Goal: Information Seeking & Learning: Learn about a topic

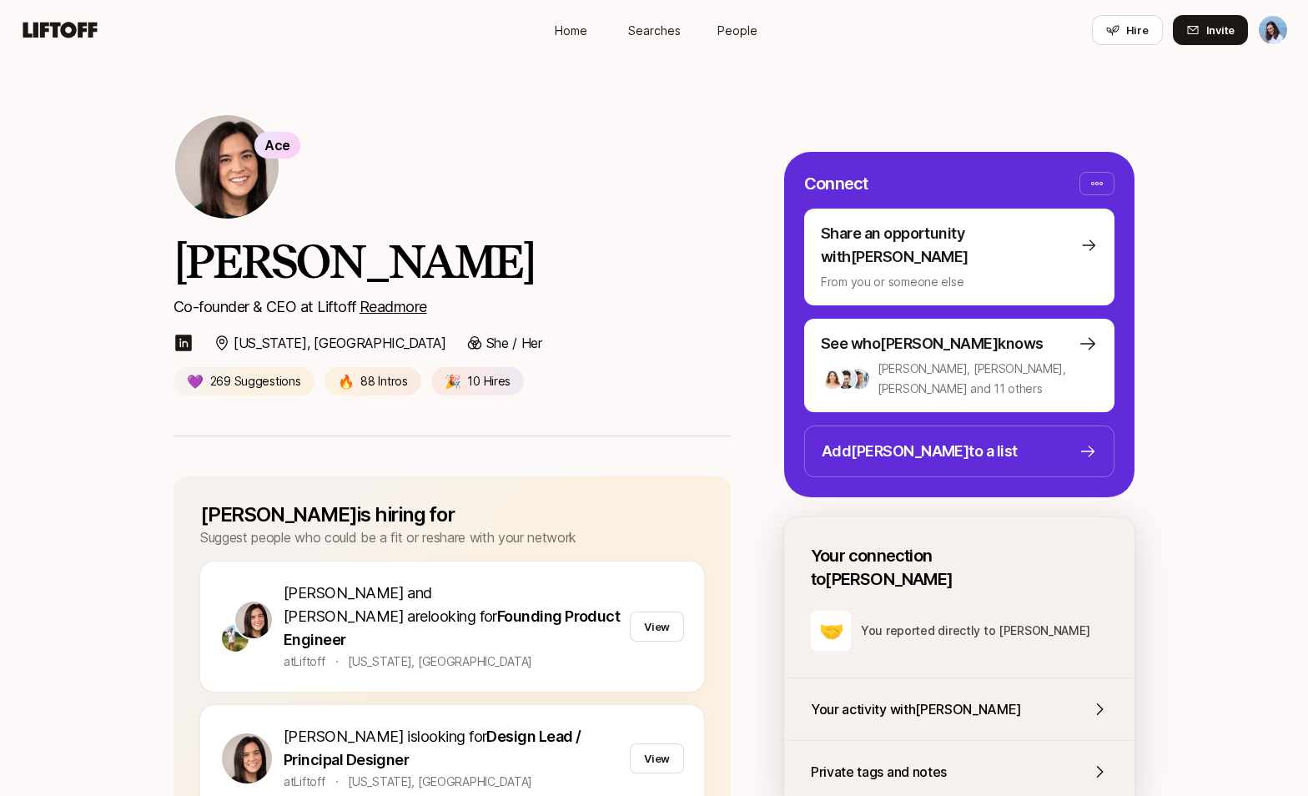
click at [398, 300] on u "Read more" at bounding box center [394, 307] width 68 height 18
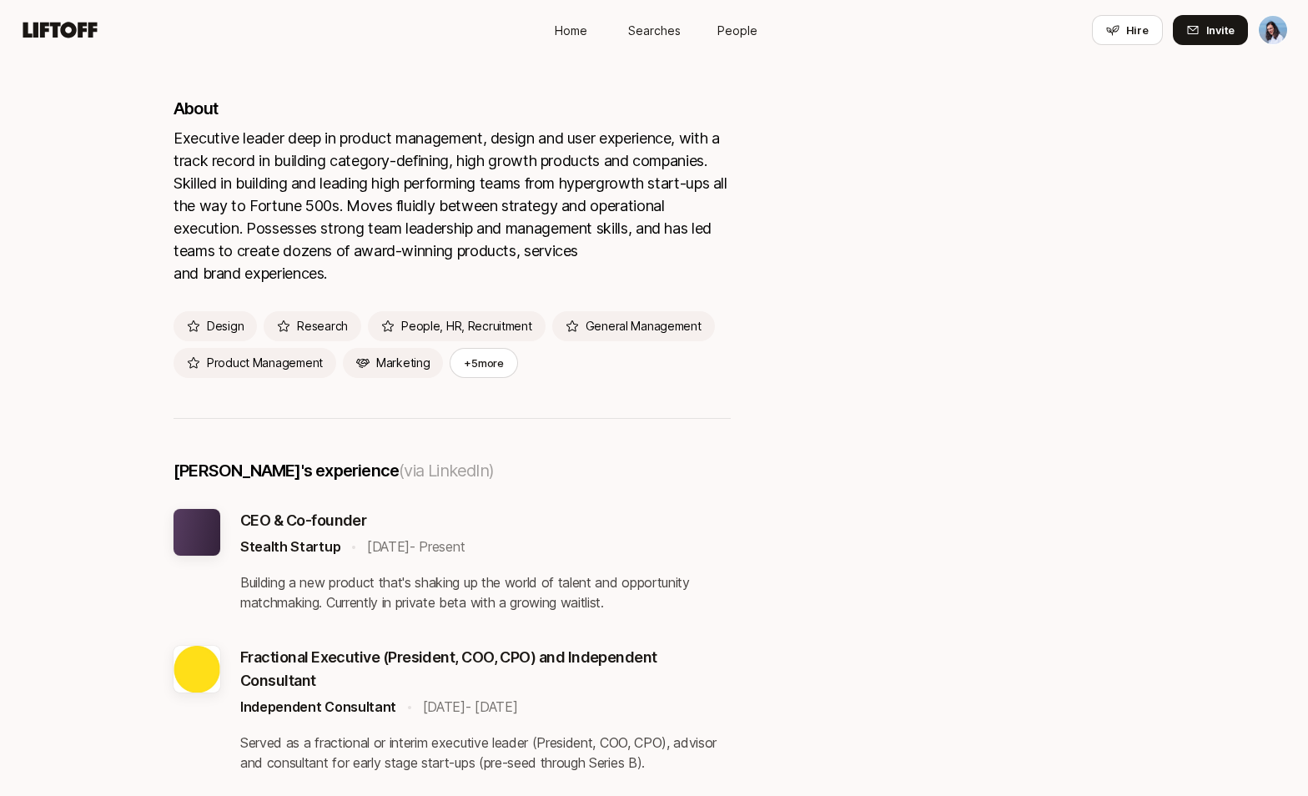
scroll to position [3072, 0]
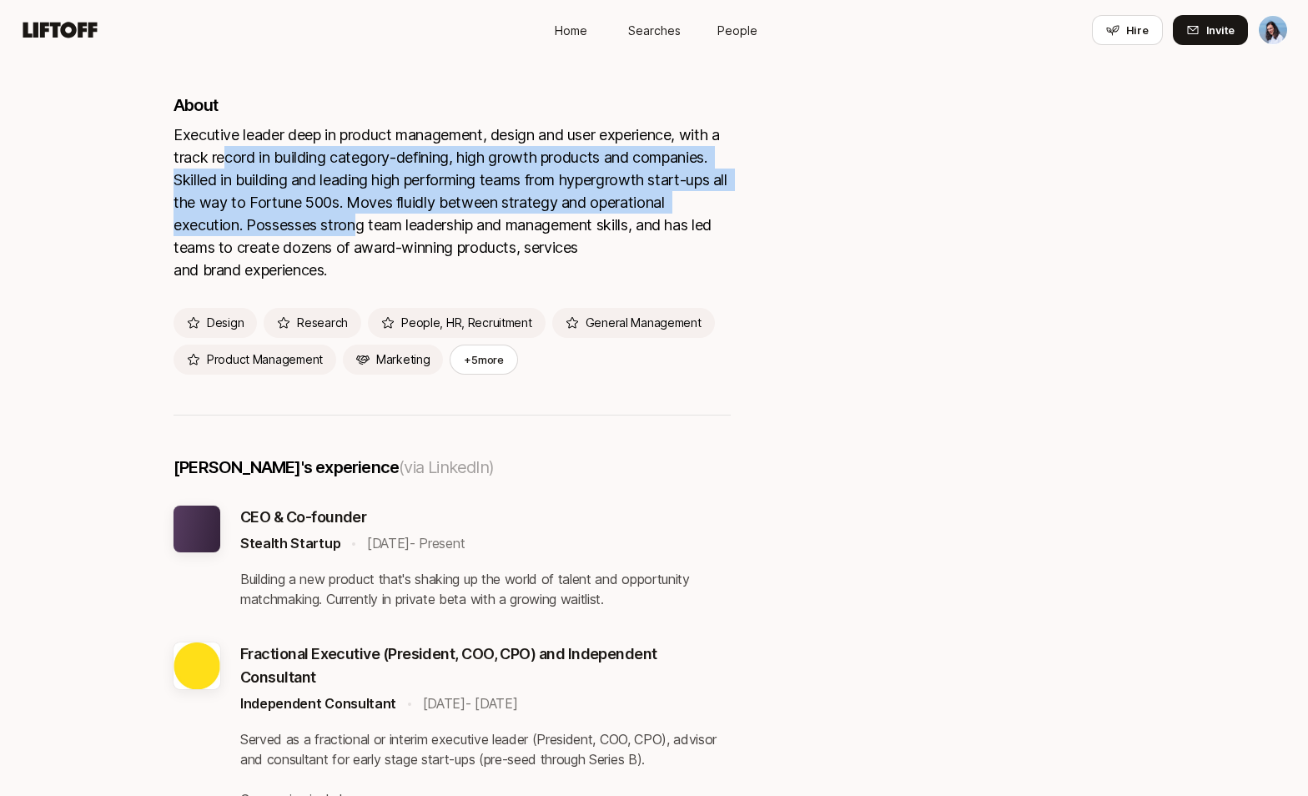
drag, startPoint x: 240, startPoint y: 128, endPoint x: 580, endPoint y: 204, distance: 348.0
click at [557, 199] on div "Executive leader deep in product management, design and user experience, with a…" at bounding box center [452, 203] width 557 height 158
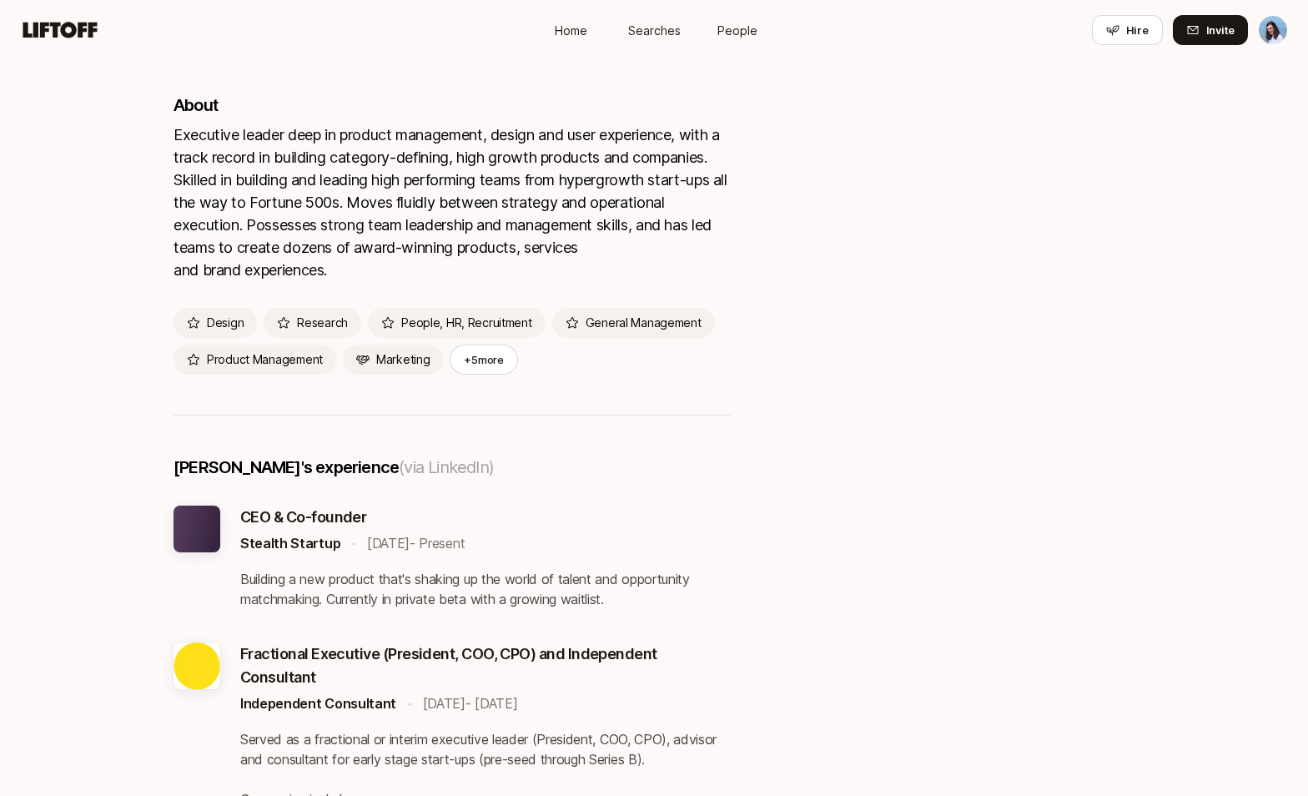
click at [581, 204] on div "Executive leader deep in product management, design and user experience, with a…" at bounding box center [452, 203] width 557 height 158
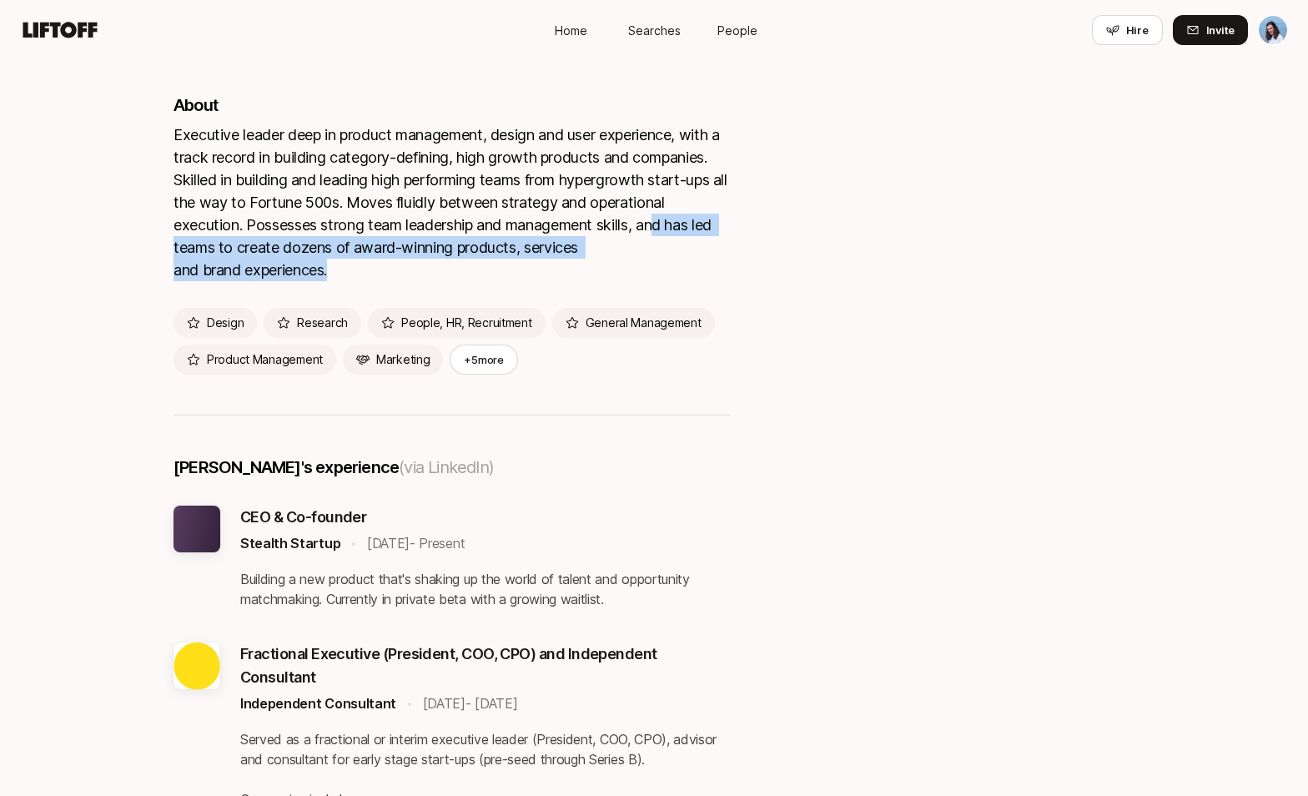
drag, startPoint x: 321, startPoint y: 209, endPoint x: 547, endPoint y: 253, distance: 229.6
click at [547, 253] on div "Eleanor is hiring for Suggest people who could be a fit or reshare with your ne…" at bounding box center [452, 345] width 557 height 5962
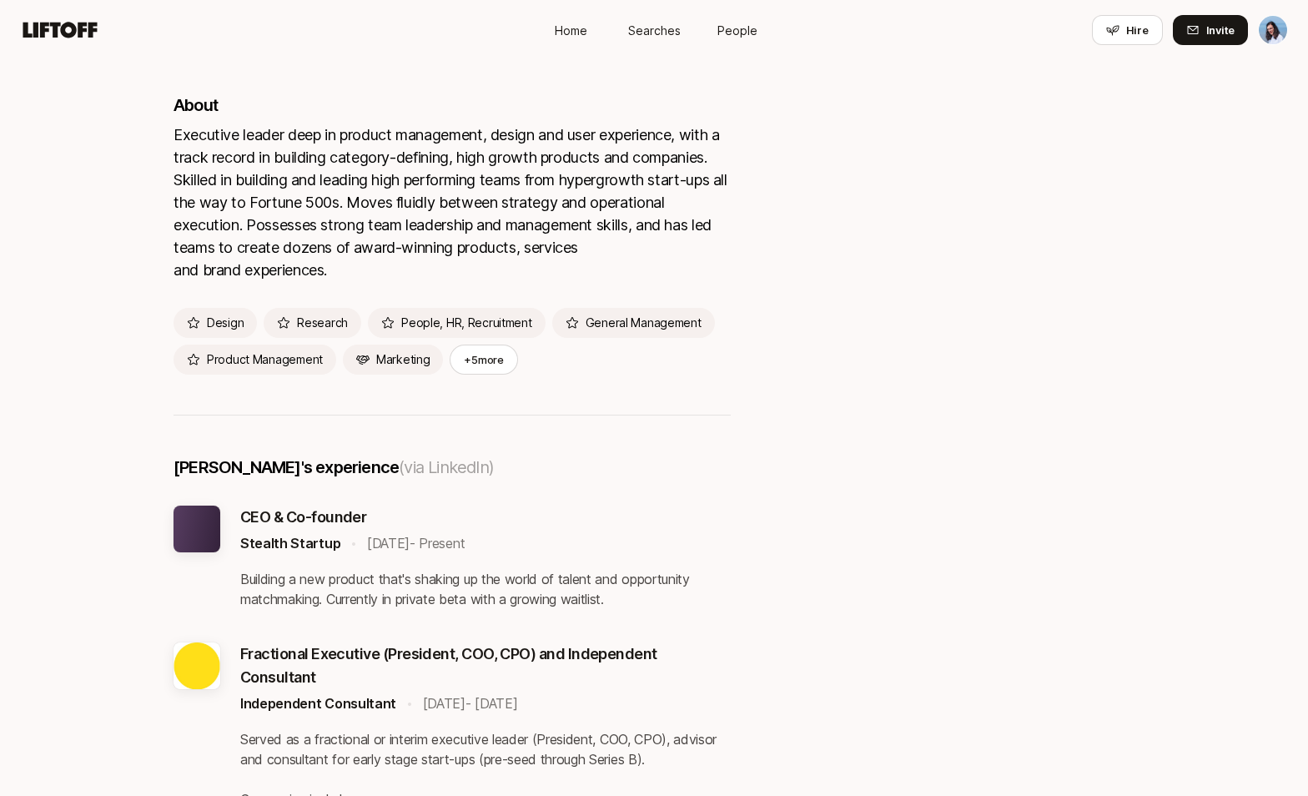
click at [559, 248] on div "Eleanor is hiring for Suggest people who could be a fit or reshare with your ne…" at bounding box center [452, 345] width 557 height 5962
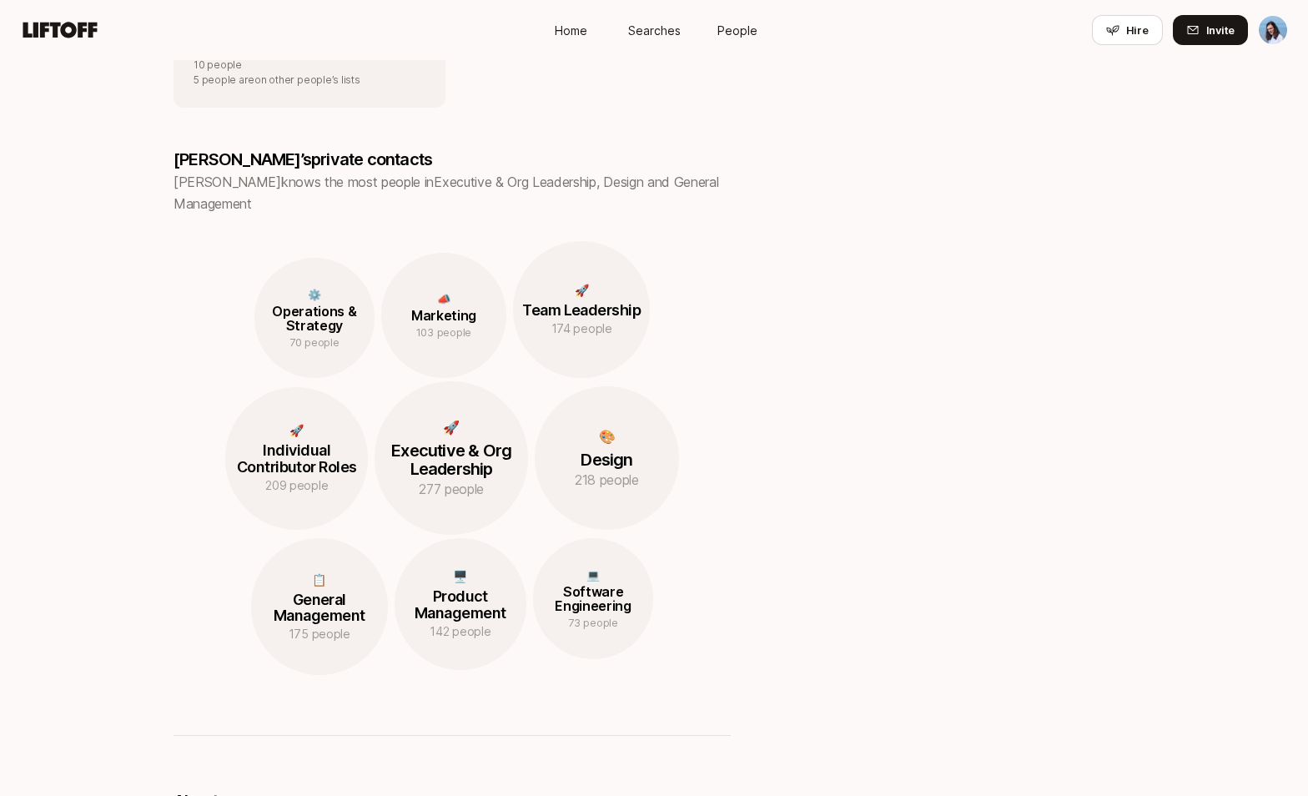
scroll to position [0, 0]
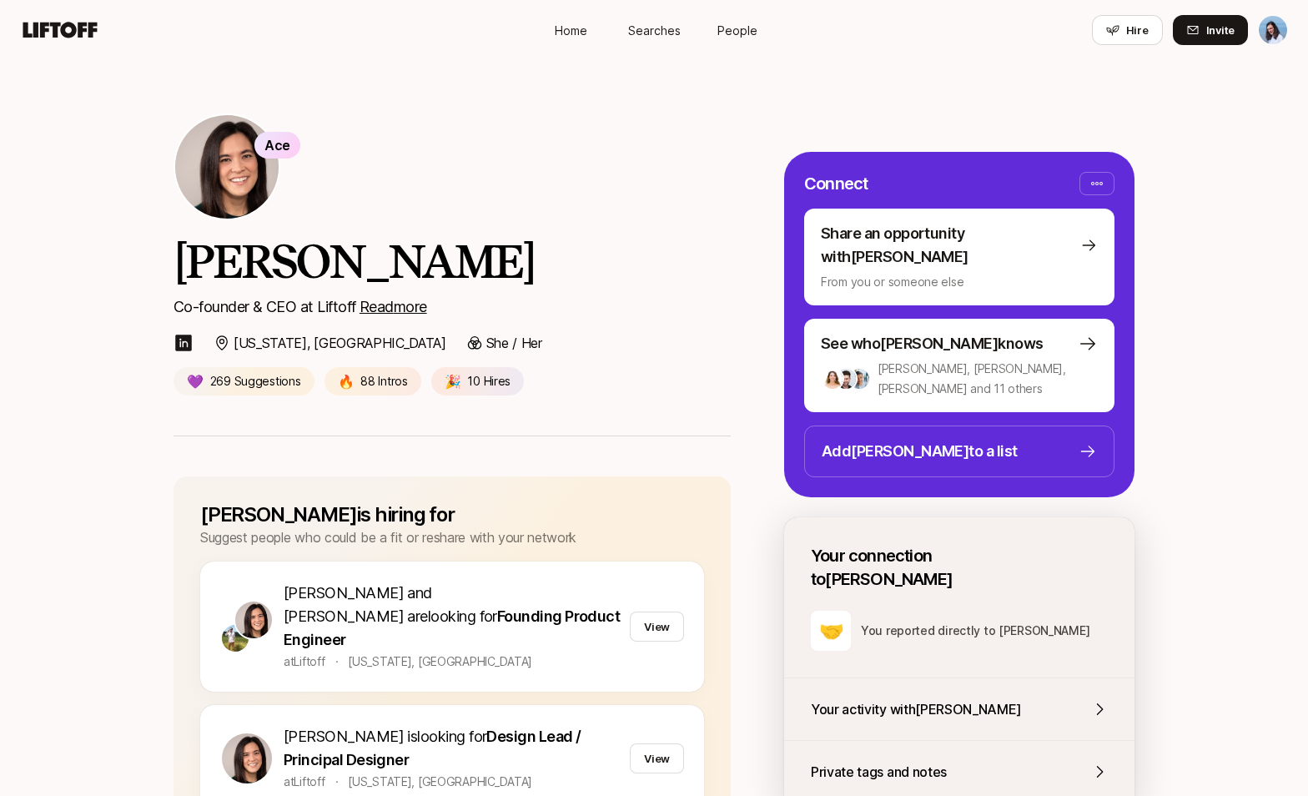
click at [668, 295] on p "Co-founder & CEO at Liftoff Read more" at bounding box center [452, 306] width 557 height 23
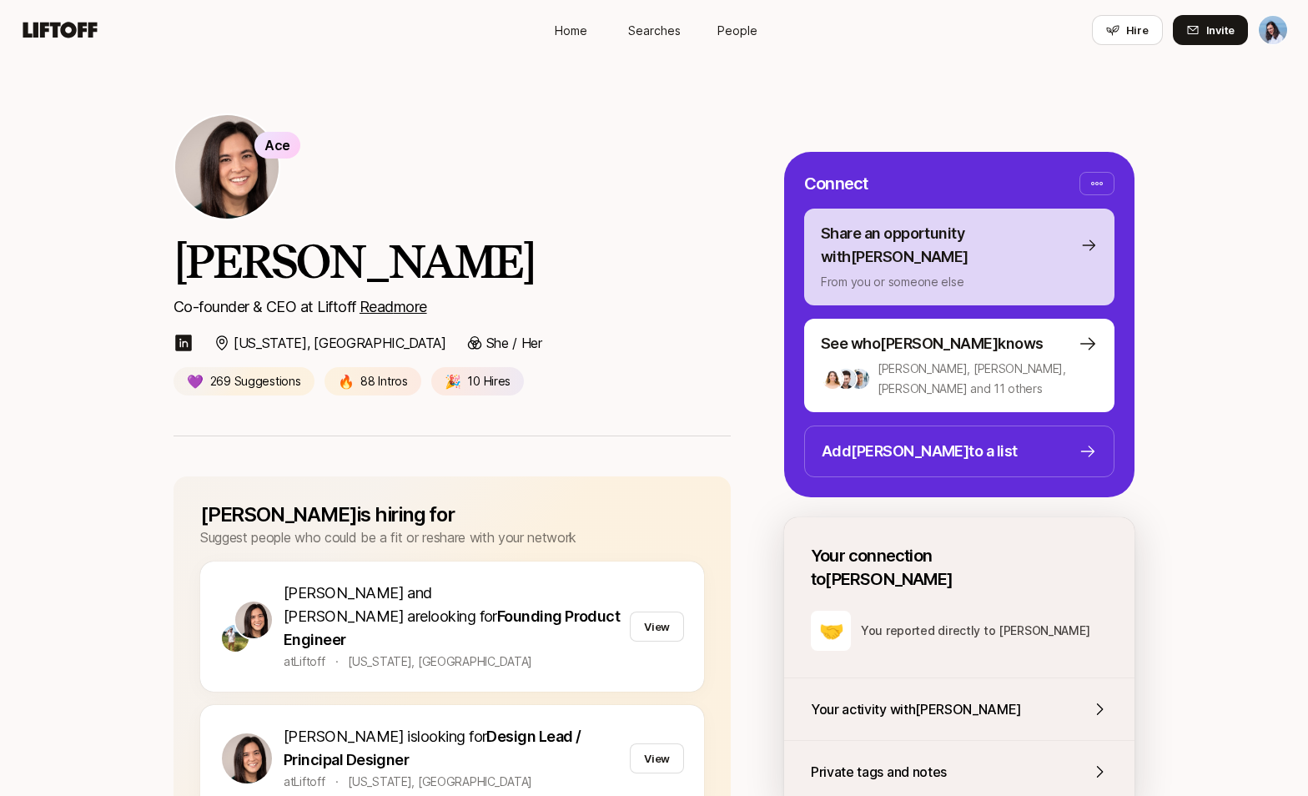
click at [936, 223] on p "Share an opportunity with Eleanor" at bounding box center [947, 245] width 253 height 47
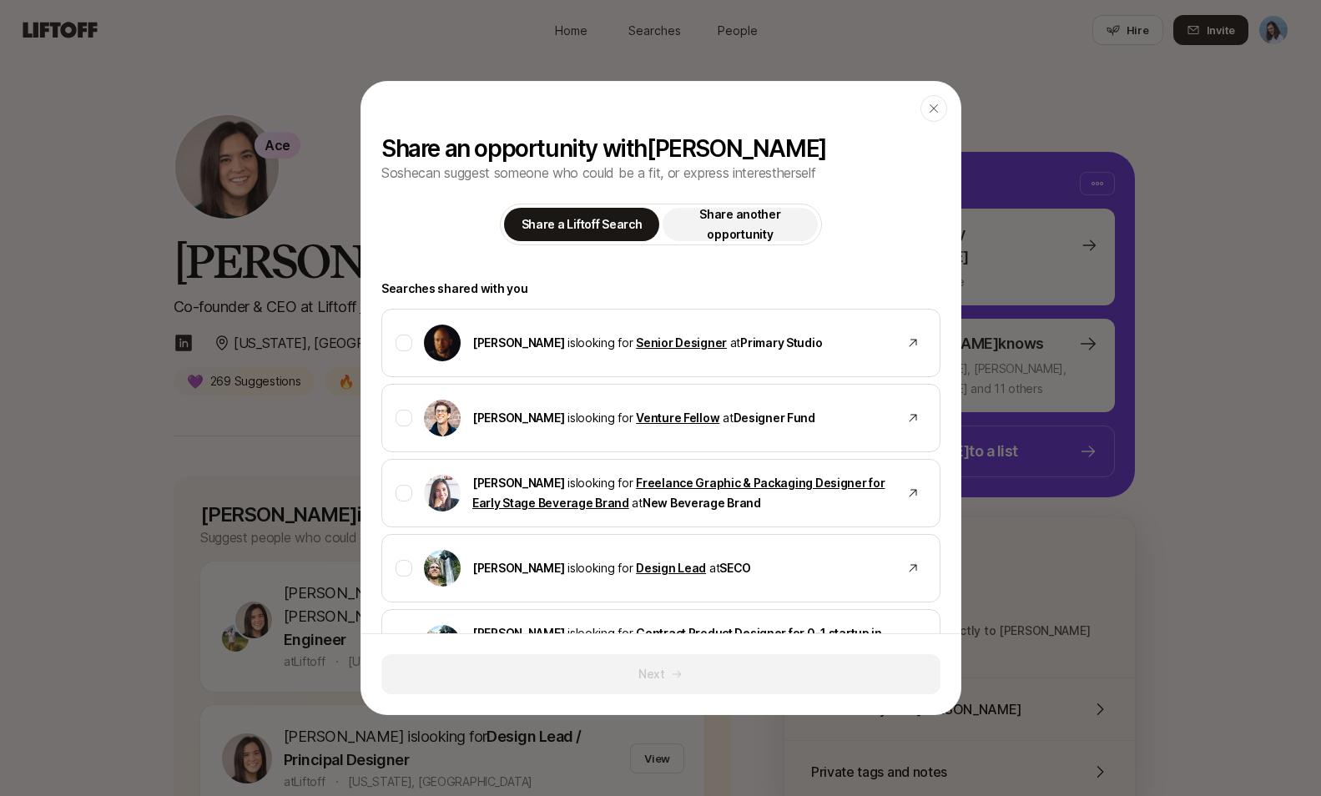
click at [762, 227] on p "Share another opportunity" at bounding box center [739, 224] width 135 height 40
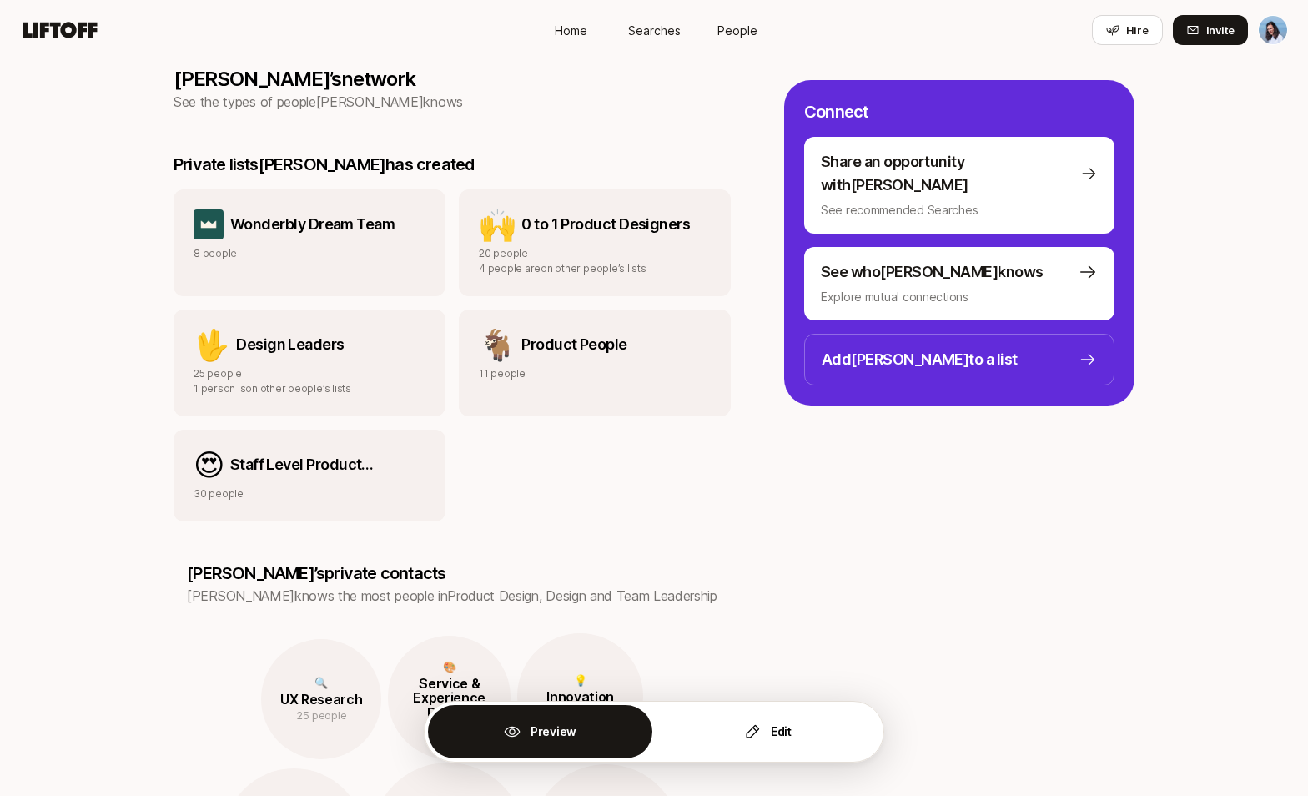
scroll to position [1288, 0]
drag, startPoint x: 291, startPoint y: 196, endPoint x: 366, endPoint y: 200, distance: 75.2
click at [353, 212] on p "Wonderbly Dream Team" at bounding box center [312, 223] width 164 height 23
click at [375, 212] on p "Wonderbly Dream Team" at bounding box center [312, 223] width 164 height 23
drag, startPoint x: 549, startPoint y: 202, endPoint x: 666, endPoint y: 201, distance: 116.8
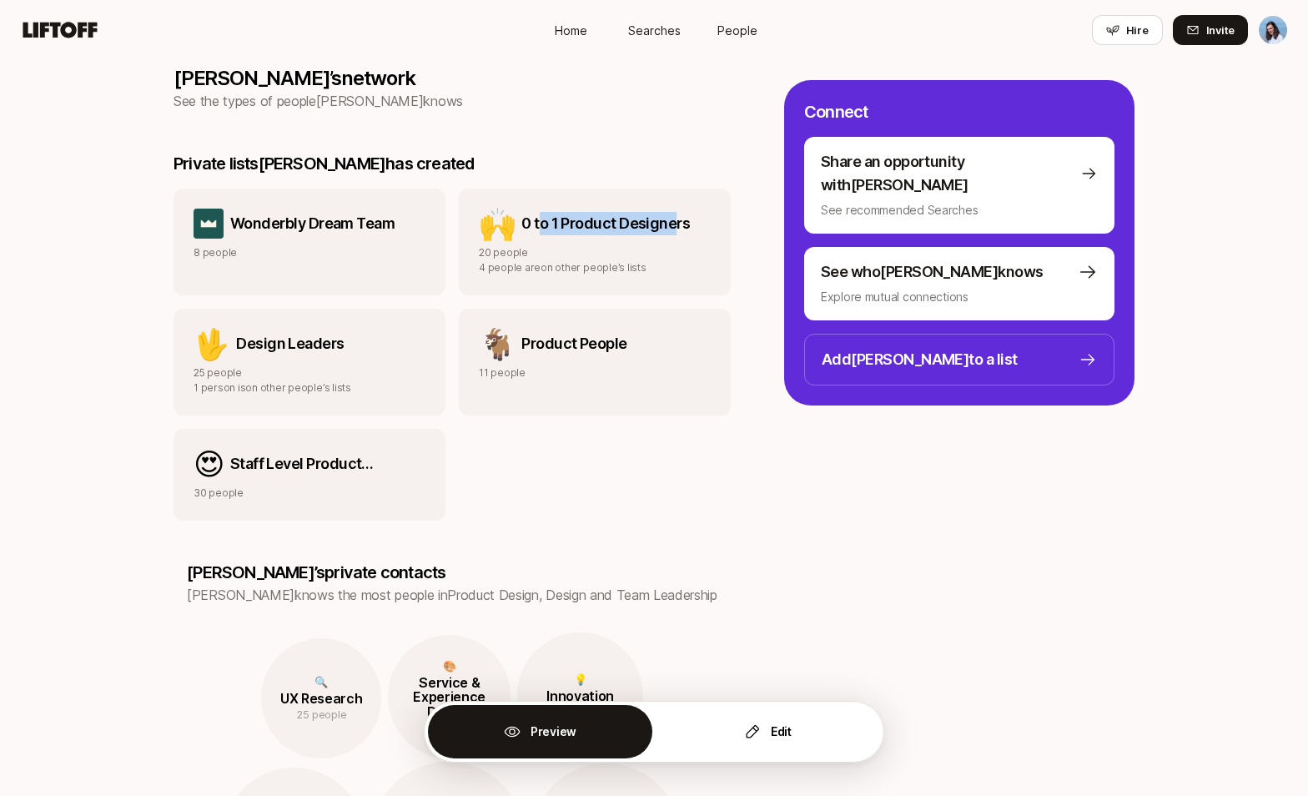
click at [666, 212] on p "0 to 1 Product Designers" at bounding box center [606, 223] width 169 height 23
drag, startPoint x: 265, startPoint y: 325, endPoint x: 507, endPoint y: 315, distance: 242.2
click at [347, 329] on div "🖖 Design Leaders" at bounding box center [310, 344] width 232 height 30
drag, startPoint x: 572, startPoint y: 324, endPoint x: 621, endPoint y: 322, distance: 48.4
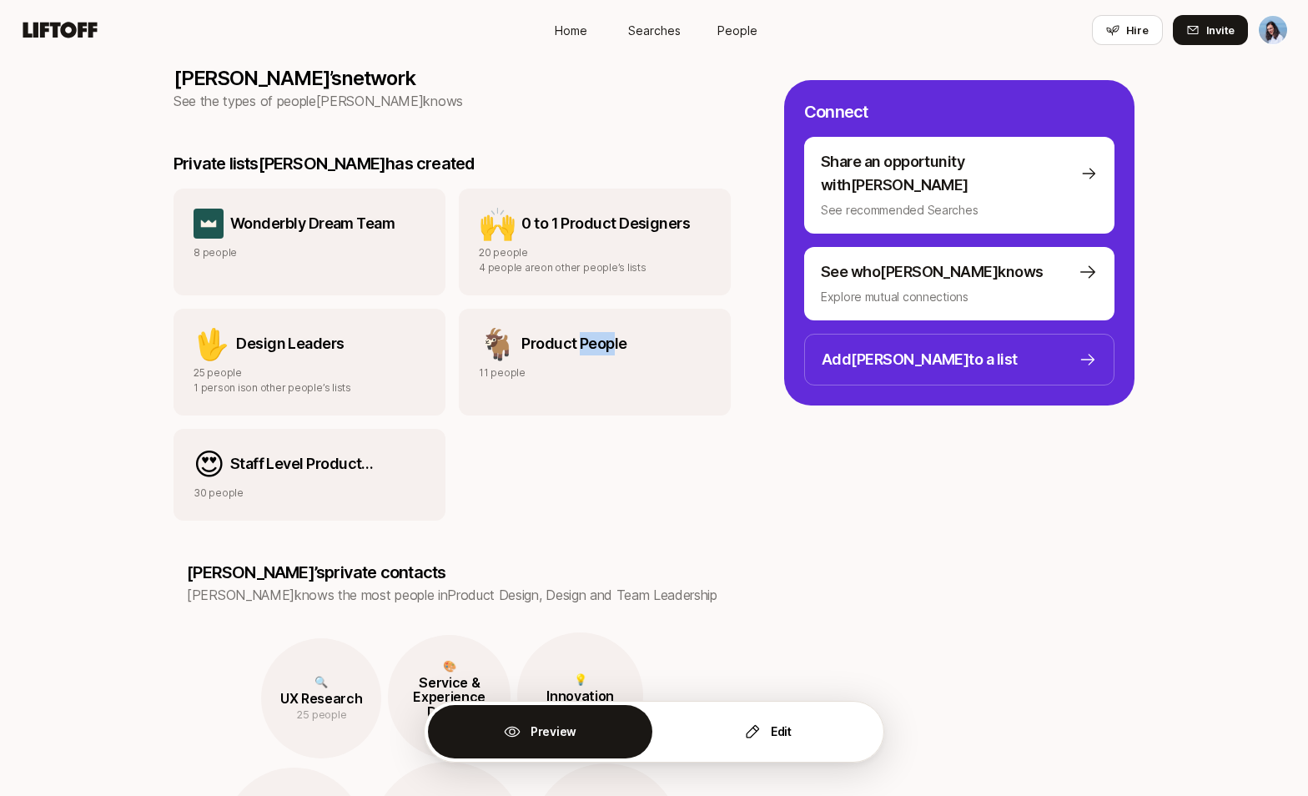
click at [617, 332] on p "Product People" at bounding box center [574, 343] width 105 height 23
click at [622, 329] on div "🐐 Product People" at bounding box center [595, 344] width 232 height 30
drag, startPoint x: 261, startPoint y: 431, endPoint x: 335, endPoint y: 431, distance: 73.4
click at [320, 452] on p "Staff Level Product Designers" at bounding box center [327, 463] width 195 height 23
click at [362, 452] on p "Staff Level Product Designers" at bounding box center [327, 463] width 195 height 23
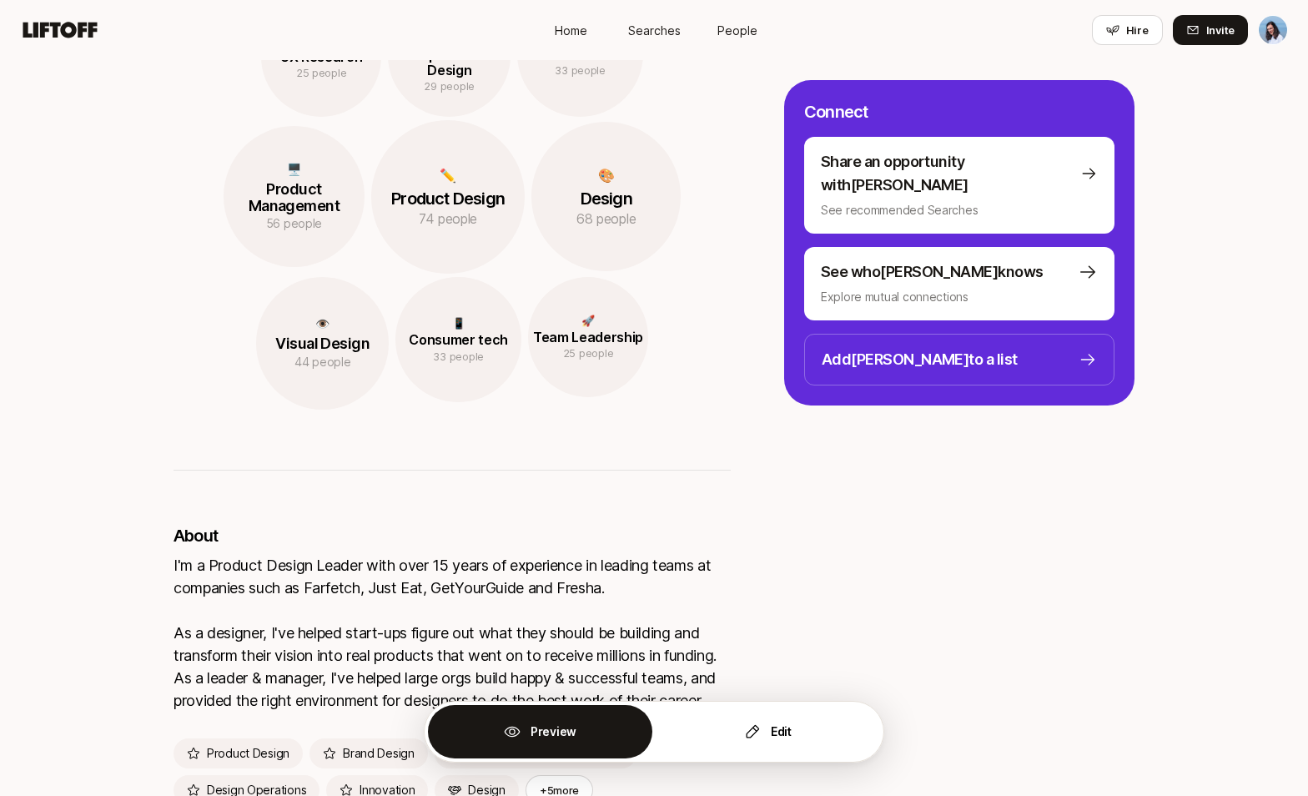
scroll to position [2162, 0]
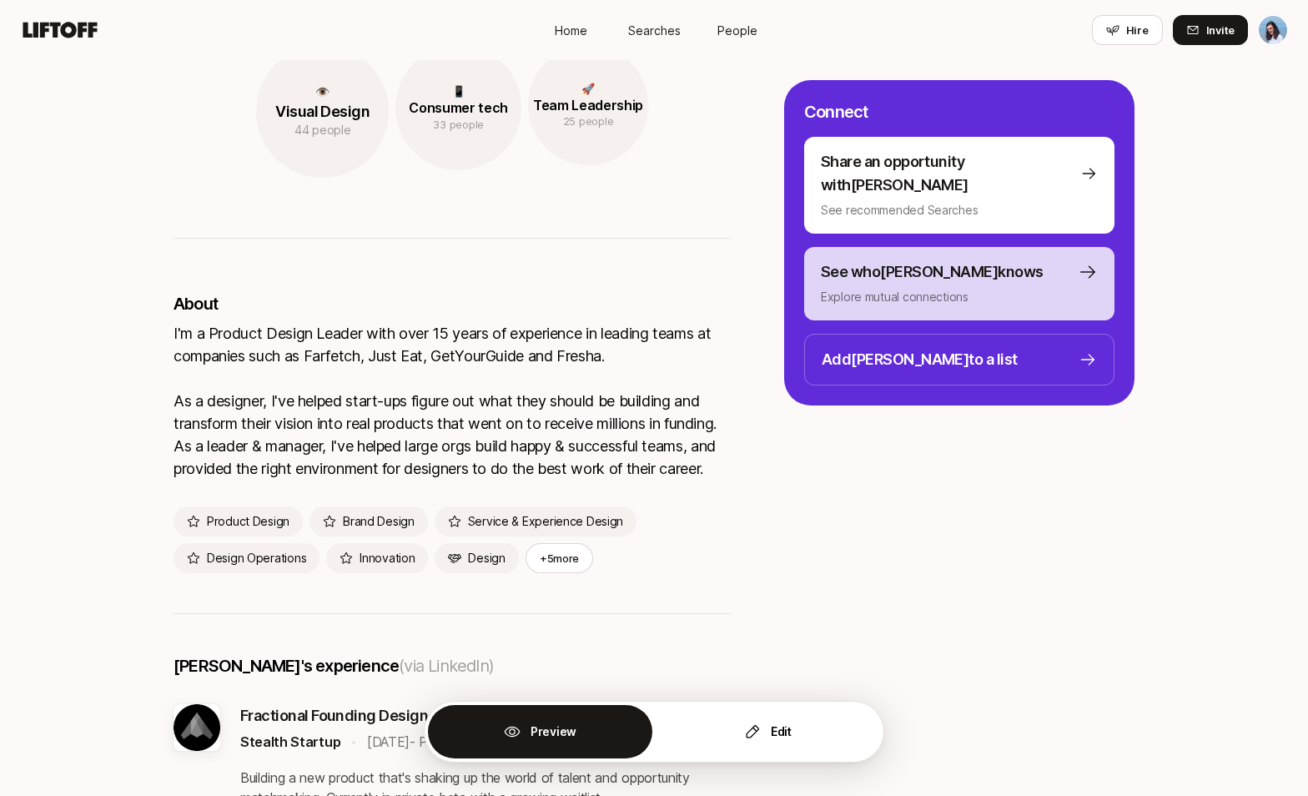
click at [930, 260] on p "See who [PERSON_NAME] knows" at bounding box center [932, 271] width 223 height 23
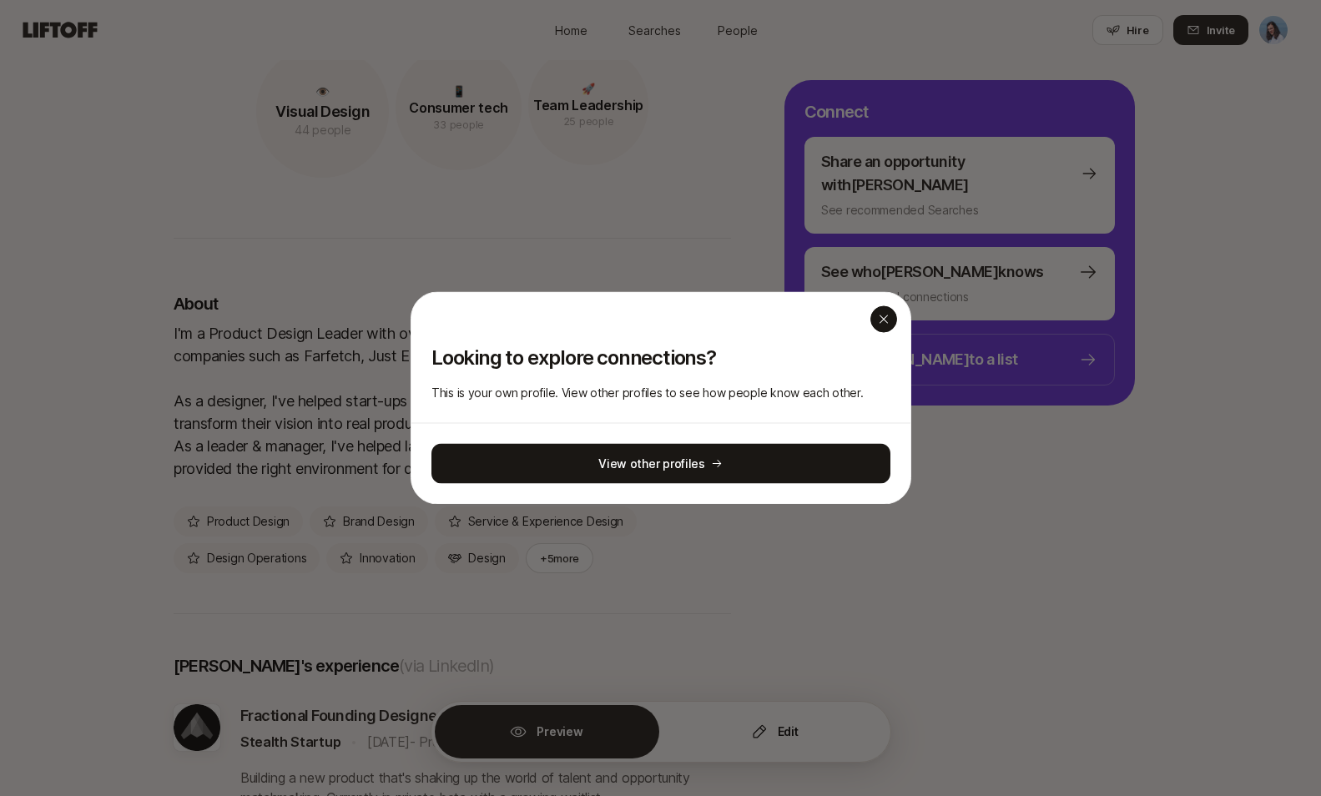
click at [880, 321] on icon "button" at bounding box center [883, 319] width 8 height 8
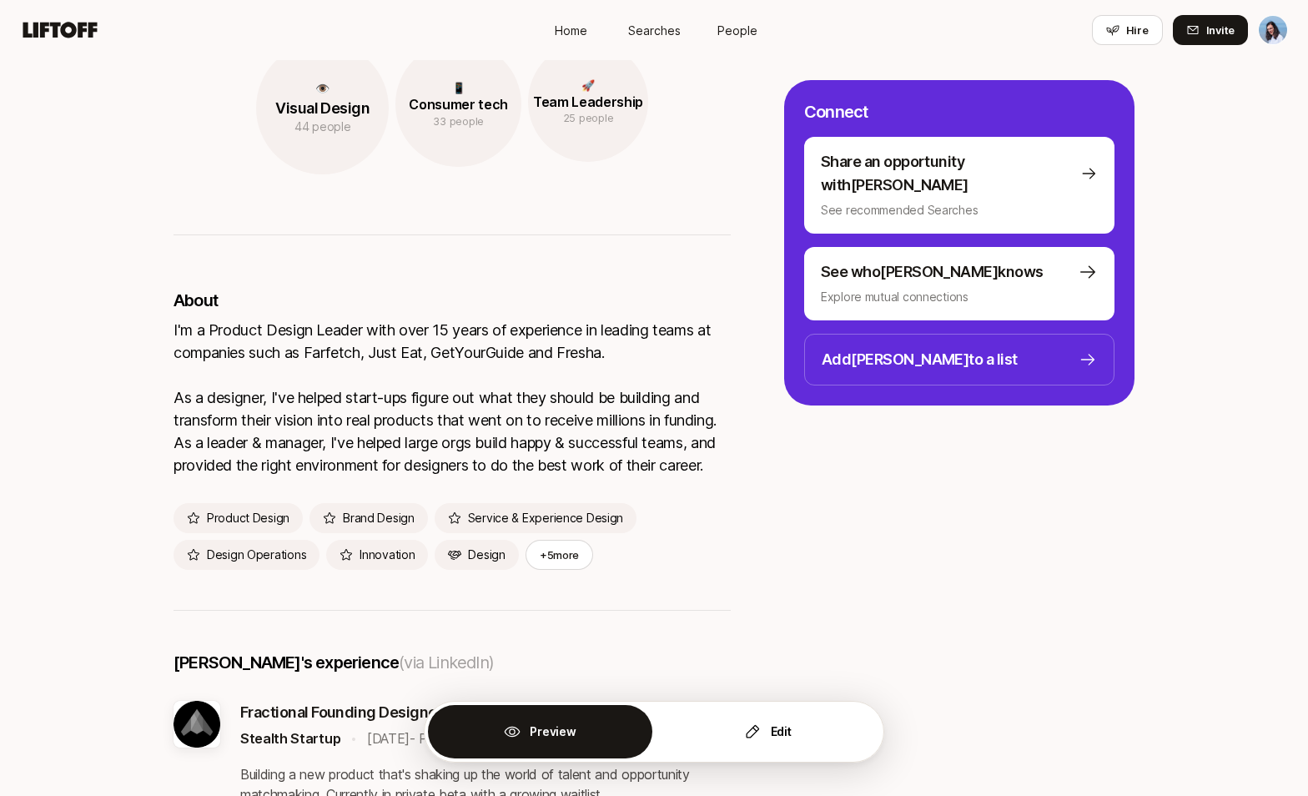
scroll to position [2171, 0]
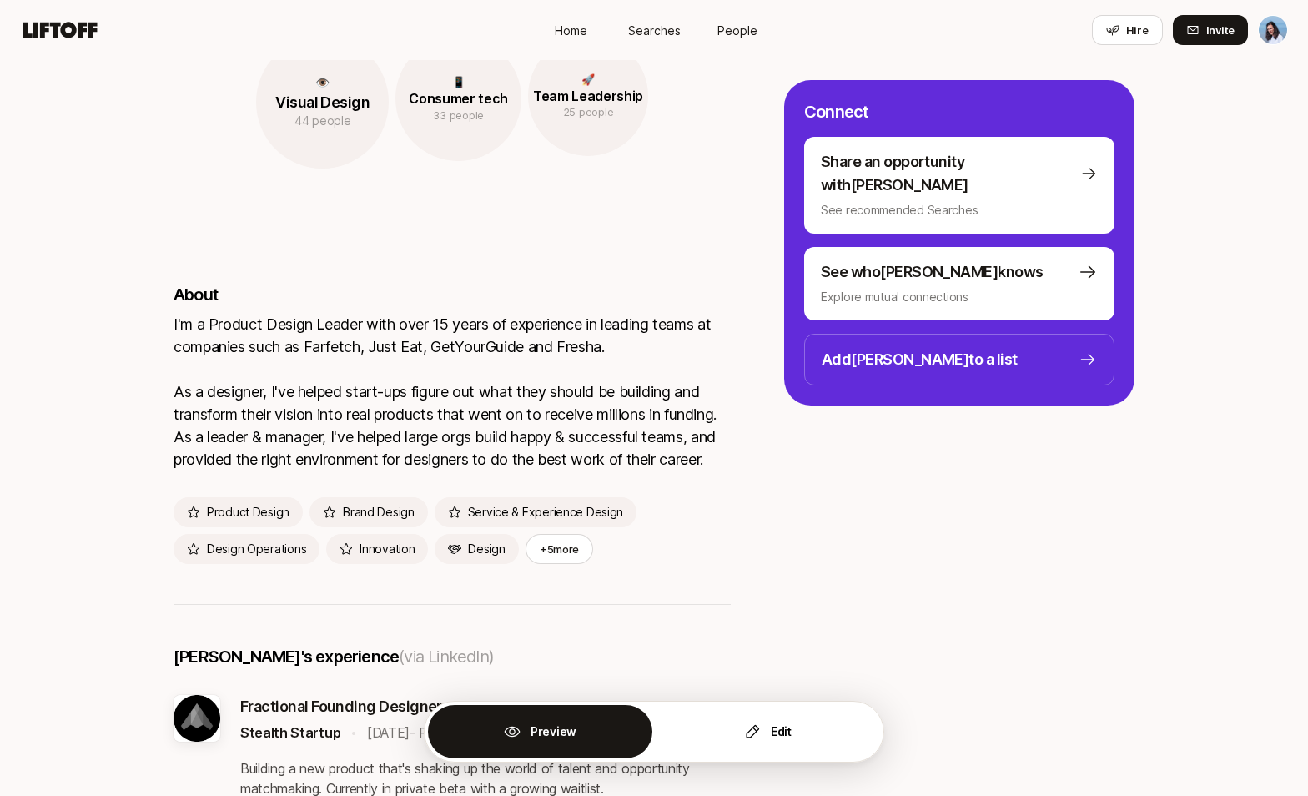
click at [580, 734] on button "Preview" at bounding box center [540, 731] width 224 height 53
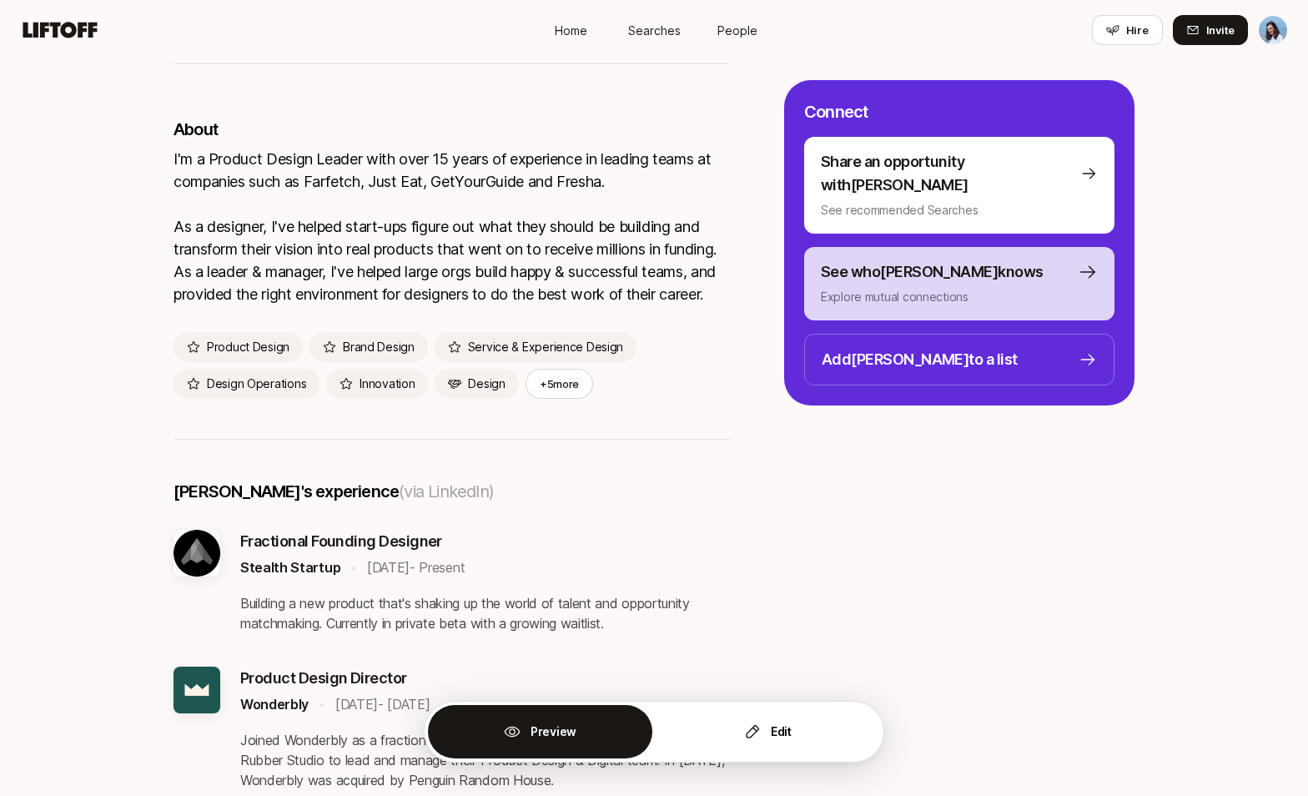
scroll to position [2337, 0]
click at [871, 287] on p "Explore mutual connections" at bounding box center [959, 297] width 277 height 20
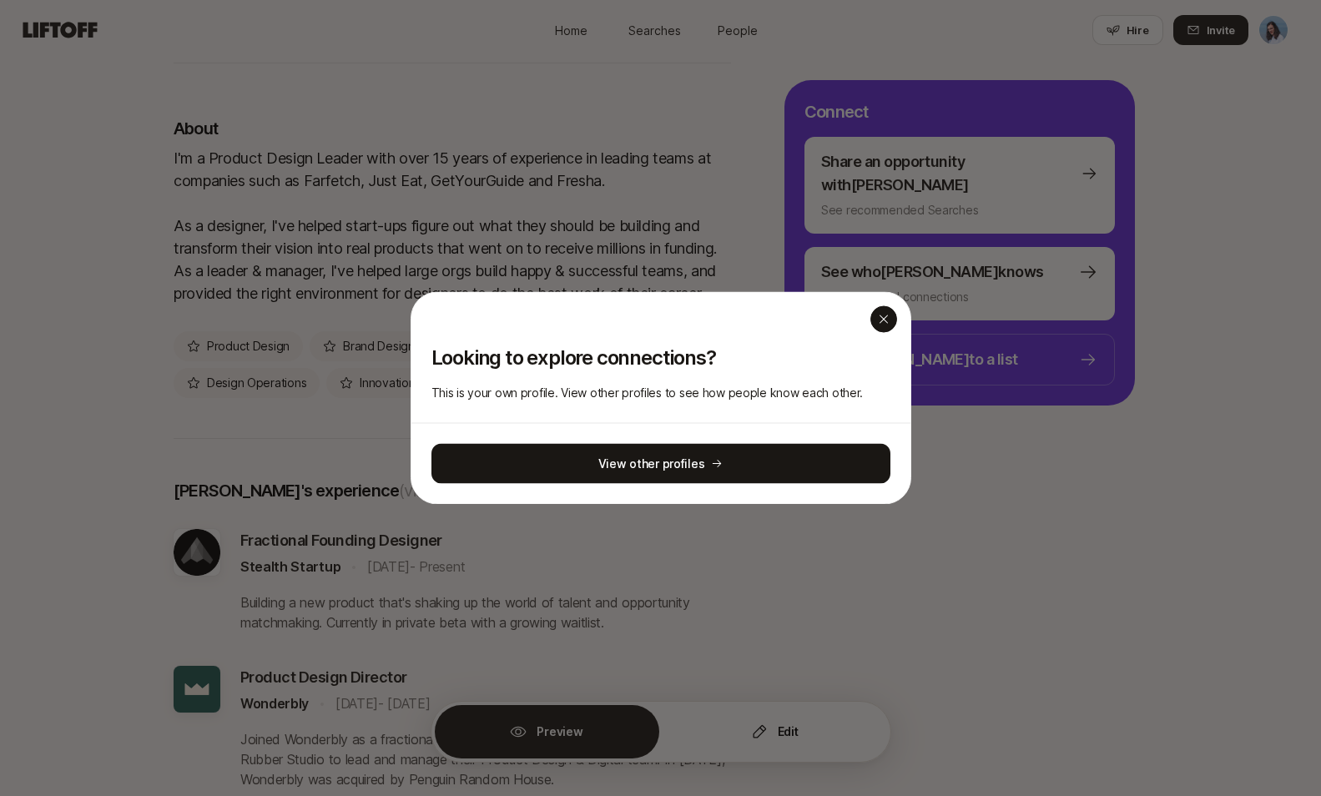
click at [877, 320] on icon "button" at bounding box center [883, 319] width 13 height 13
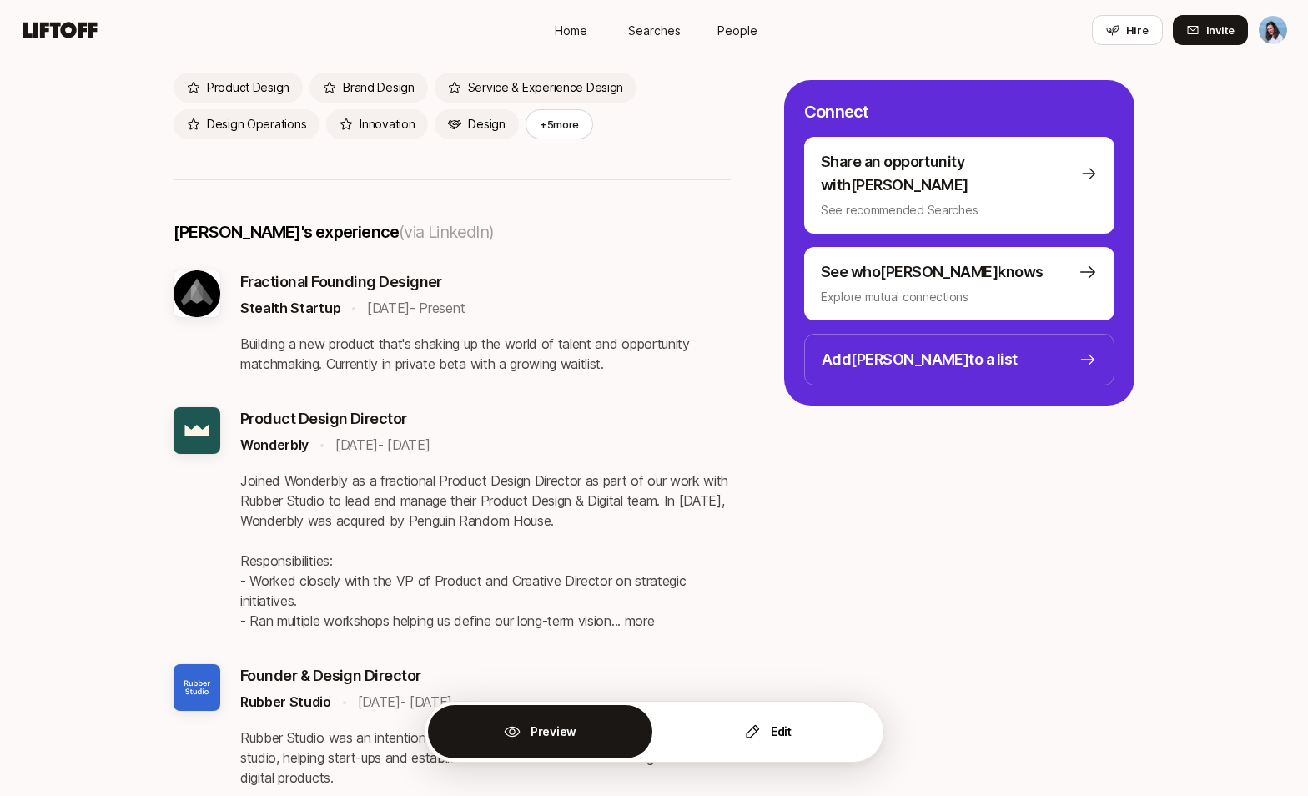
scroll to position [2596, 0]
drag, startPoint x: 315, startPoint y: 346, endPoint x: 606, endPoint y: 342, distance: 291.3
click at [606, 342] on p "Building a new product that's shaking up the world of talent and opportunity ma…" at bounding box center [485, 354] width 491 height 40
drag, startPoint x: 396, startPoint y: 341, endPoint x: 633, endPoint y: 341, distance: 236.2
click at [603, 340] on p "Building a new product that's shaking up the world of talent and opportunity ma…" at bounding box center [485, 354] width 491 height 40
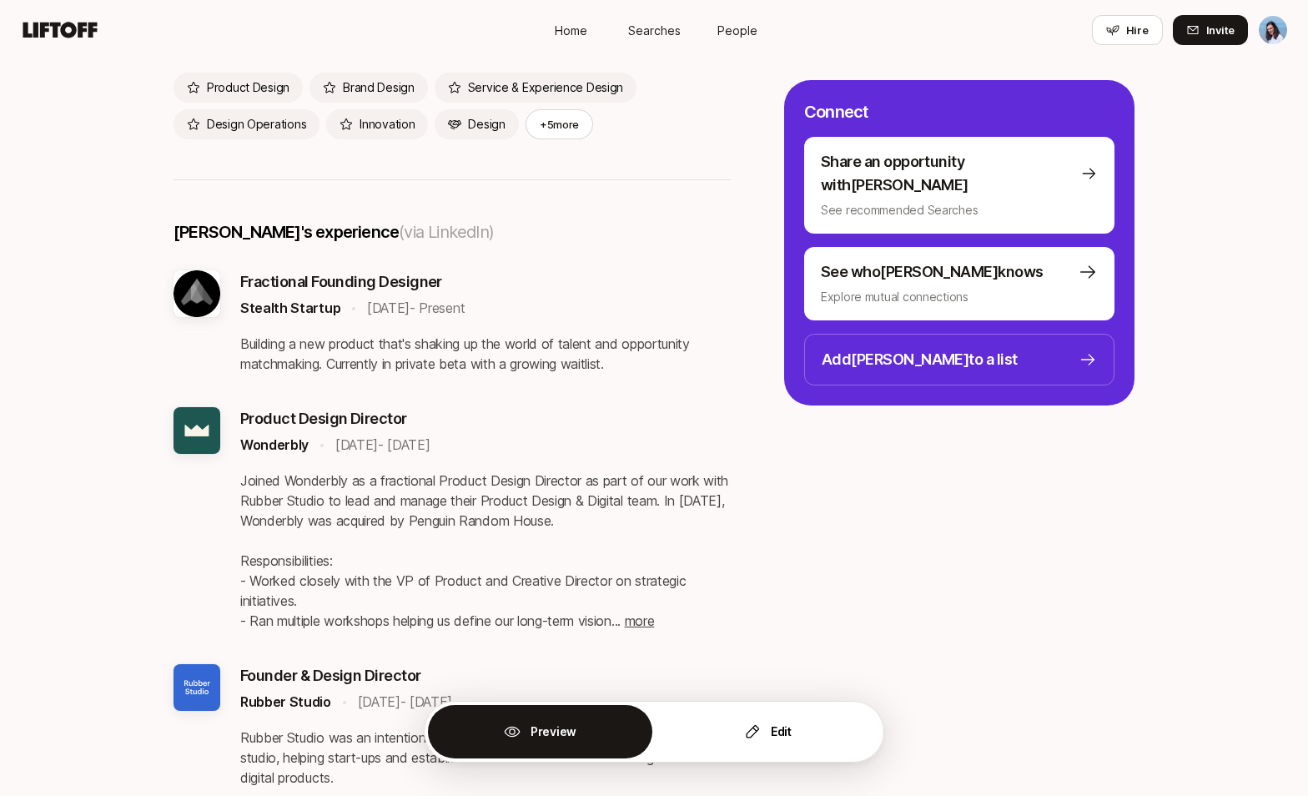
click at [649, 342] on p "Building a new product that's shaking up the world of talent and opportunity ma…" at bounding box center [485, 354] width 491 height 40
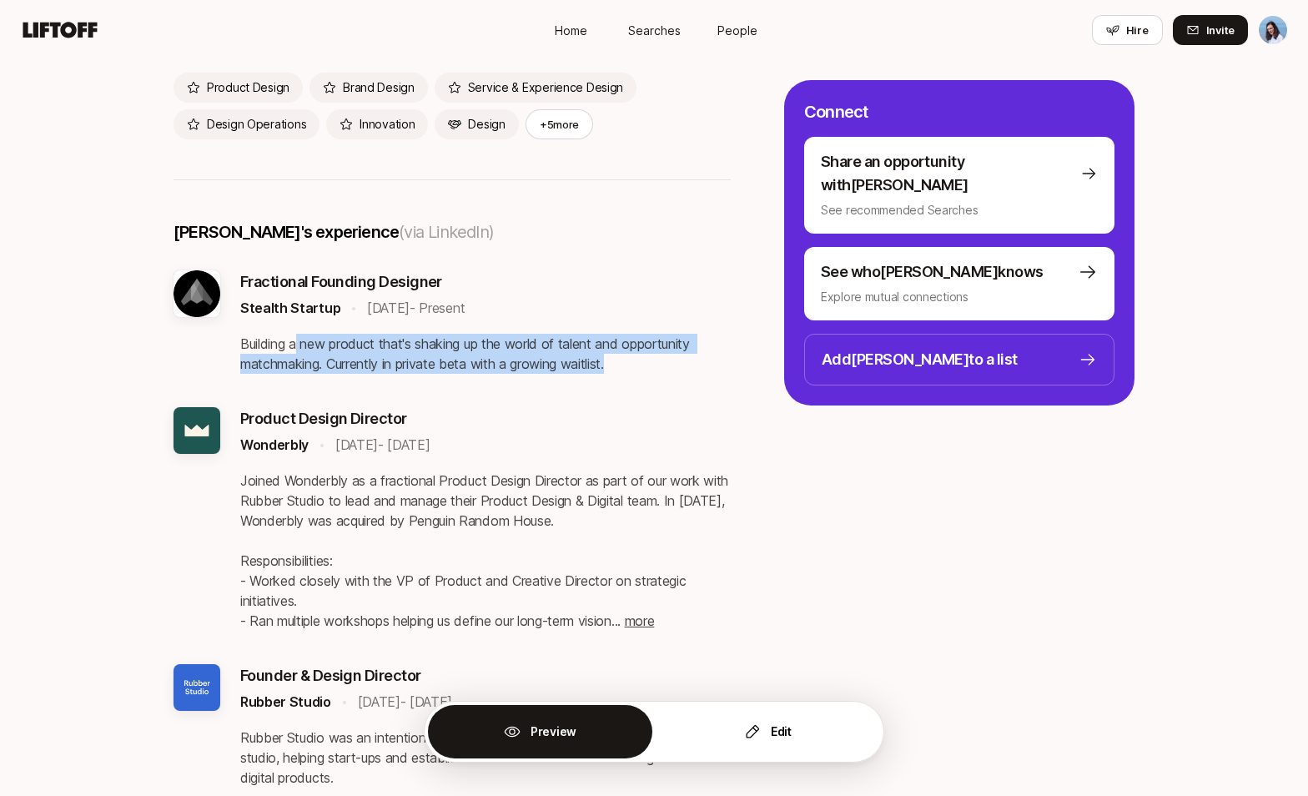
drag, startPoint x: 446, startPoint y: 344, endPoint x: 649, endPoint y: 359, distance: 204.2
click at [642, 356] on p "Building a new product that's shaking up the world of talent and opportunity ma…" at bounding box center [485, 354] width 491 height 40
click at [652, 360] on p "Building a new product that's shaking up the world of talent and opportunity ma…" at bounding box center [485, 354] width 491 height 40
drag, startPoint x: 360, startPoint y: 345, endPoint x: 638, endPoint y: 367, distance: 278.7
click at [619, 364] on p "Building a new product that's shaking up the world of talent and opportunity ma…" at bounding box center [485, 354] width 491 height 40
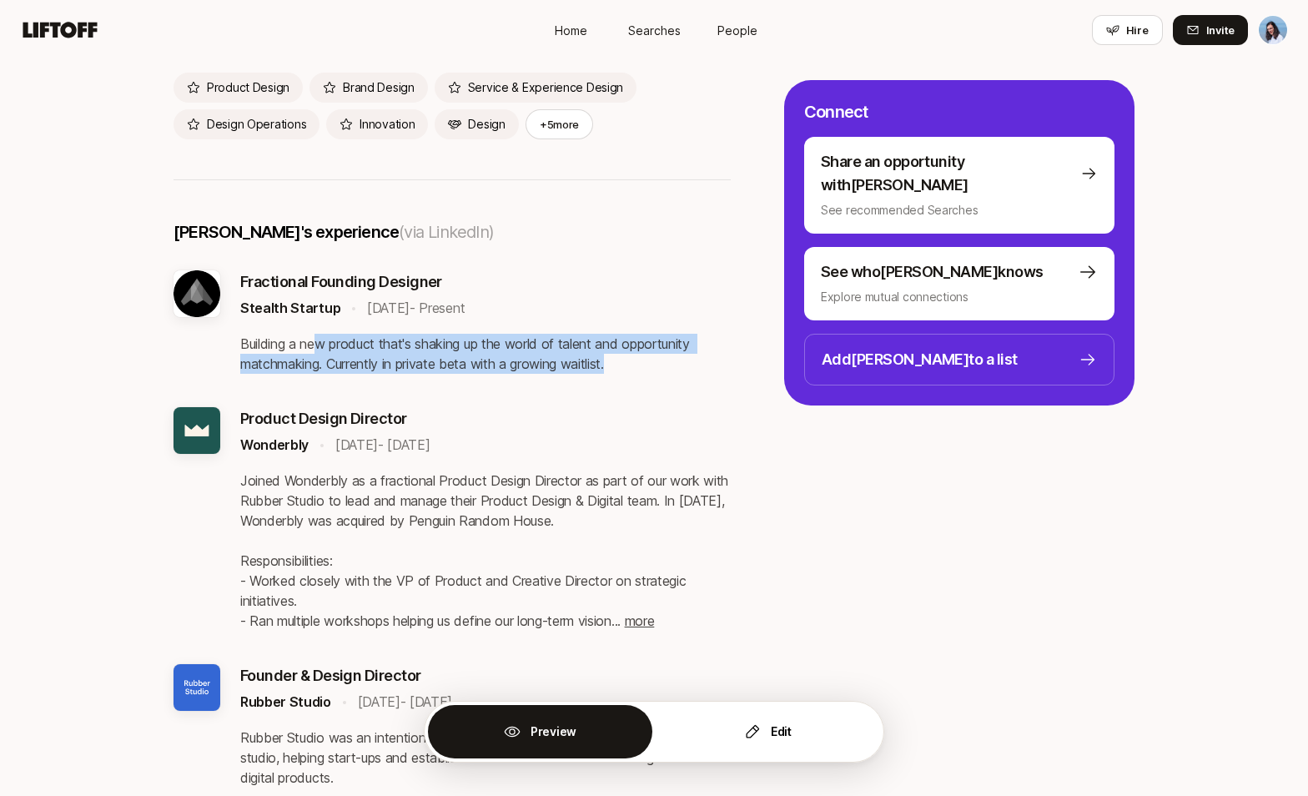
click at [649, 367] on p "Building a new product that's shaking up the world of talent and opportunity ma…" at bounding box center [485, 354] width 491 height 40
drag, startPoint x: 480, startPoint y: 360, endPoint x: 610, endPoint y: 363, distance: 130.2
click at [592, 363] on p "Building a new product that's shaking up the world of talent and opportunity ma…" at bounding box center [485, 354] width 491 height 40
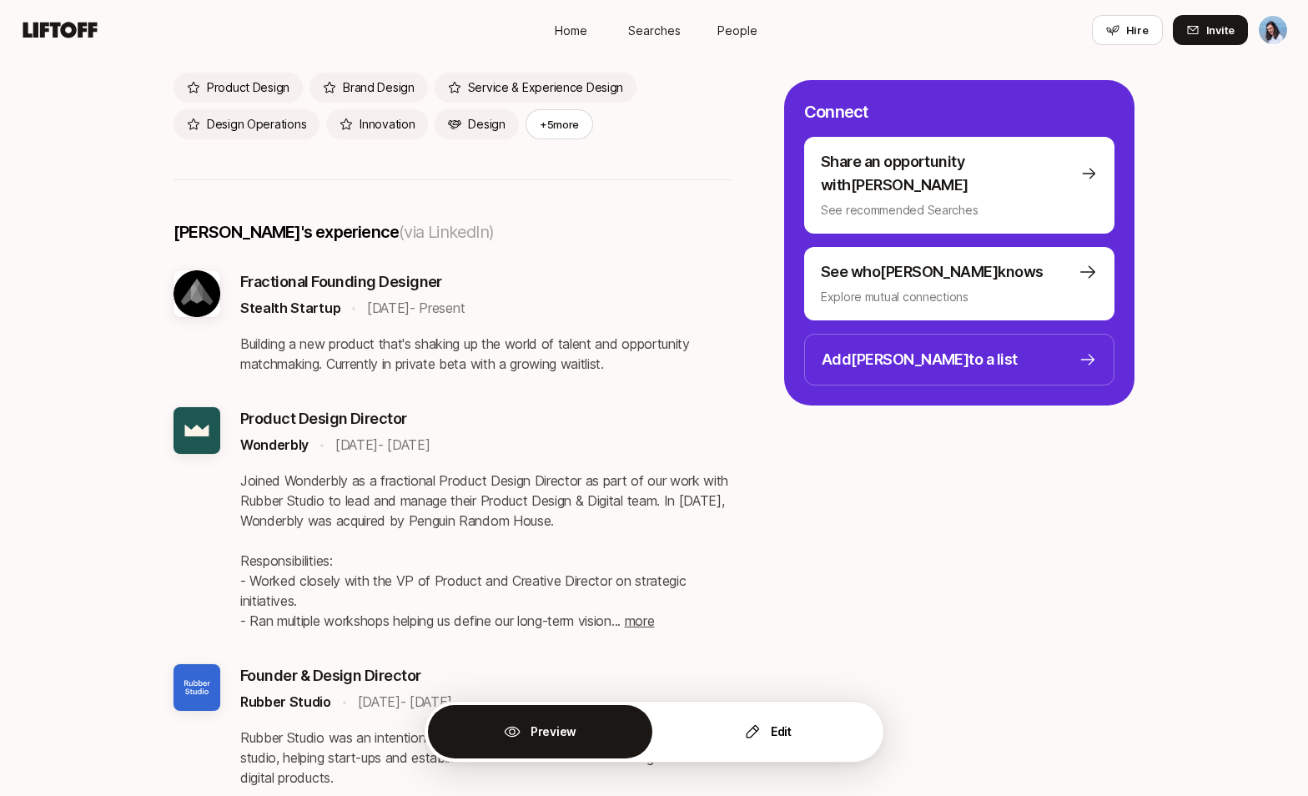
click at [640, 364] on p "Building a new product that's shaking up the world of talent and opportunity ma…" at bounding box center [485, 354] width 491 height 40
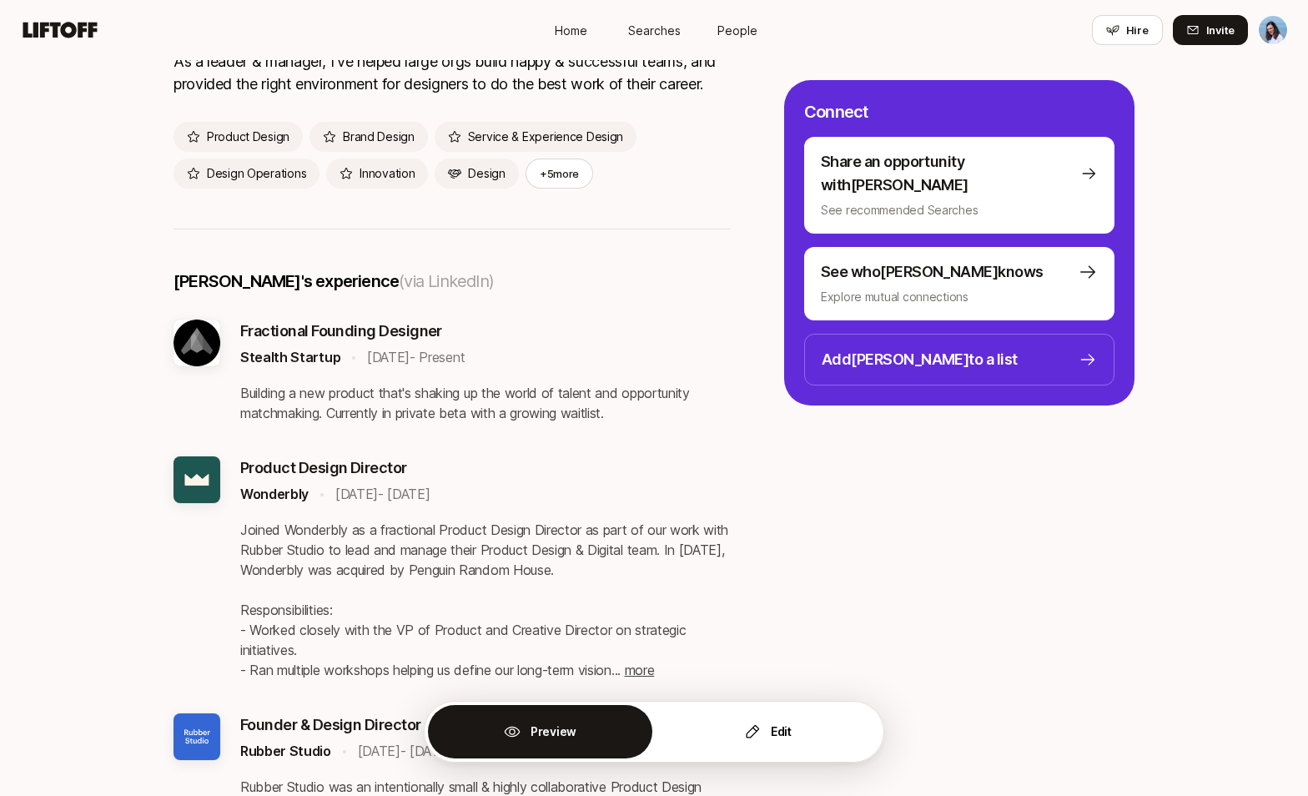
scroll to position [2528, 0]
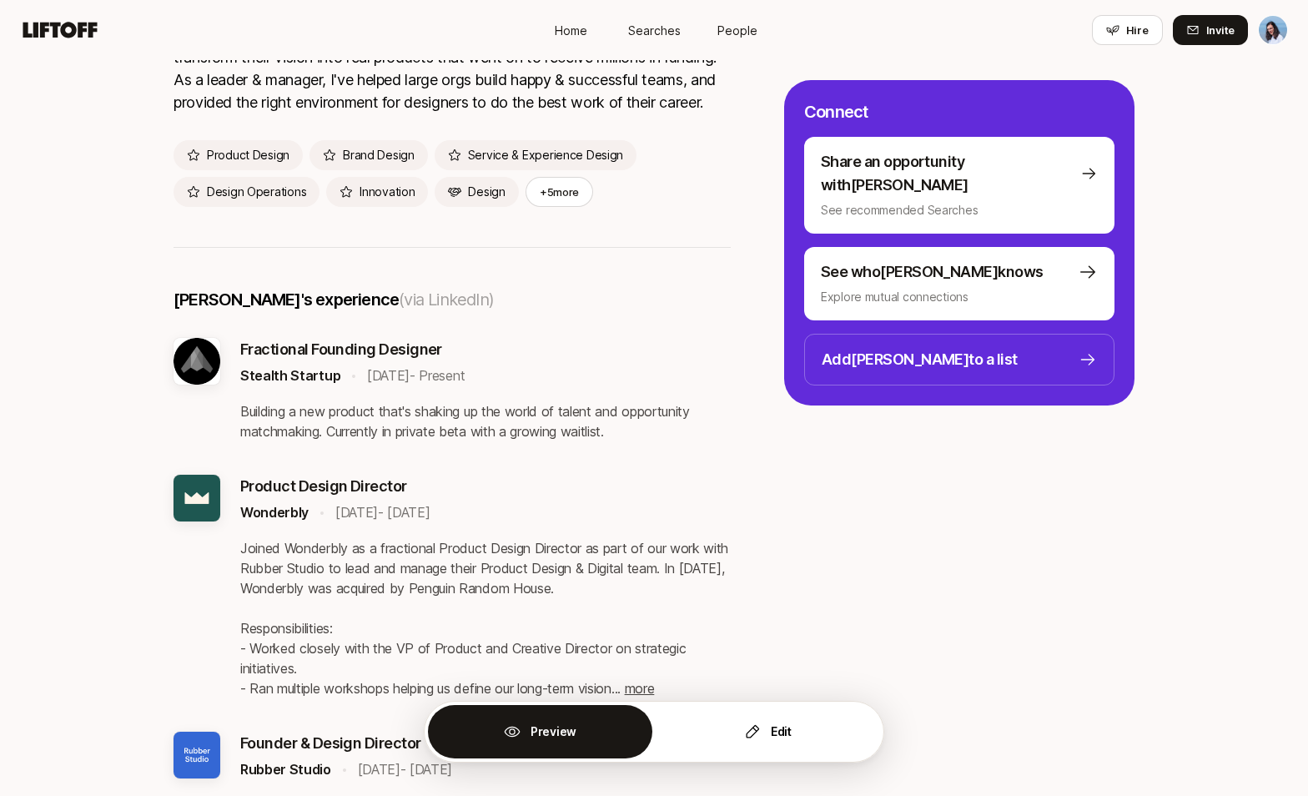
drag, startPoint x: 323, startPoint y: 549, endPoint x: 668, endPoint y: 562, distance: 344.9
click at [643, 556] on p "Joined Wonderbly as a fractional Product Design Director as part of our work wi…" at bounding box center [485, 618] width 491 height 160
click at [668, 562] on p "Joined Wonderbly as a fractional Product Design Director as part of our work wi…" at bounding box center [485, 618] width 491 height 160
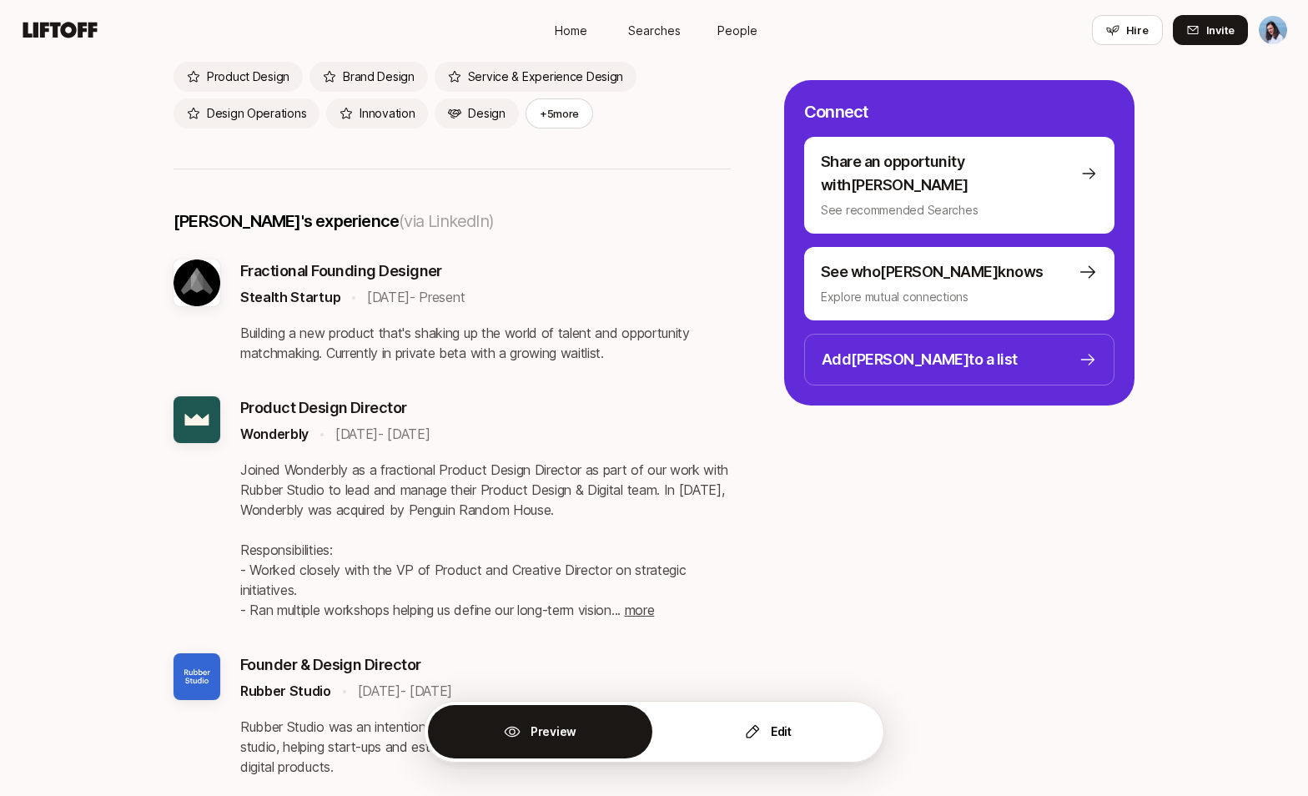
scroll to position [2608, 0]
drag, startPoint x: 460, startPoint y: 487, endPoint x: 664, endPoint y: 494, distance: 204.6
click at [649, 493] on p "Joined Wonderbly as a fractional Product Design Director as part of our work wi…" at bounding box center [485, 539] width 491 height 160
click at [674, 494] on p "Joined Wonderbly as a fractional Product Design Director as part of our work wi…" at bounding box center [485, 539] width 491 height 160
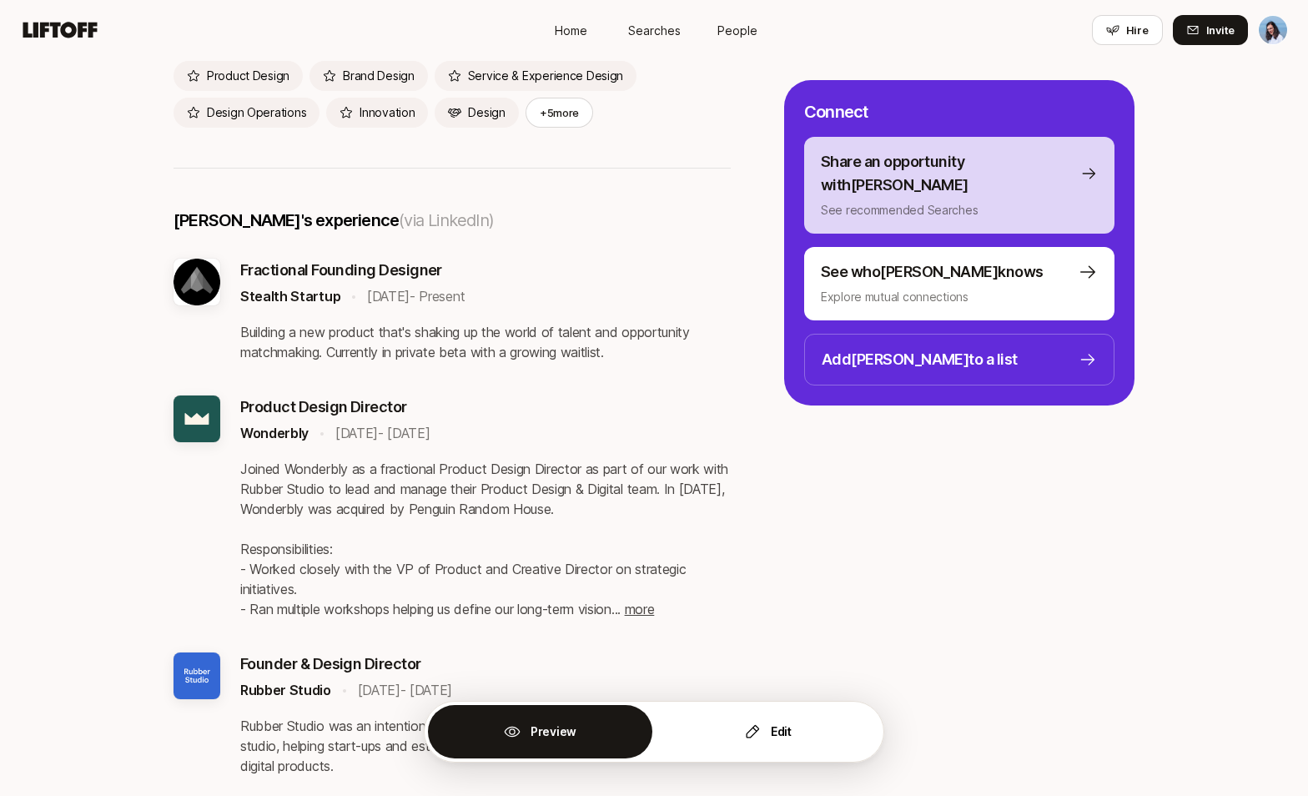
click at [1027, 200] on p "See recommended Searches" at bounding box center [959, 210] width 277 height 20
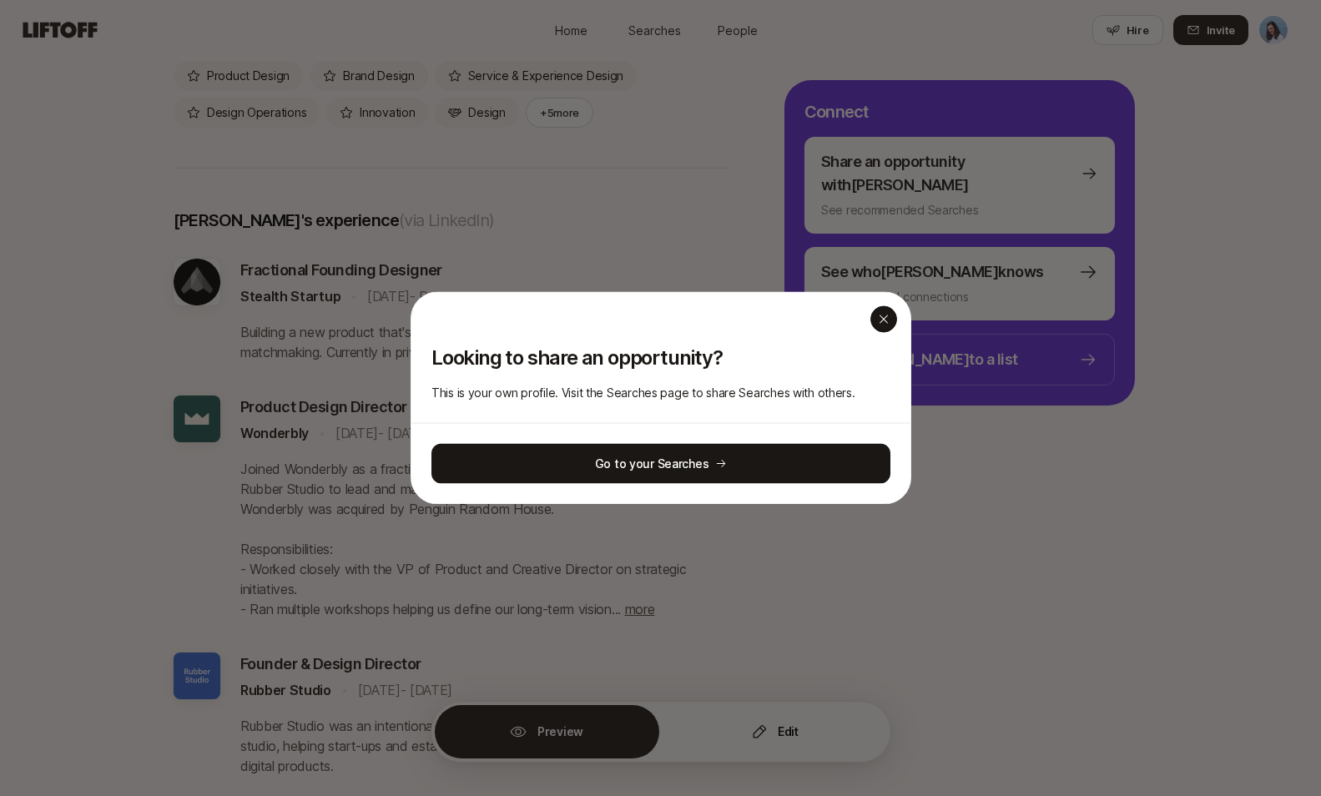
click at [887, 319] on icon "button" at bounding box center [883, 319] width 13 height 13
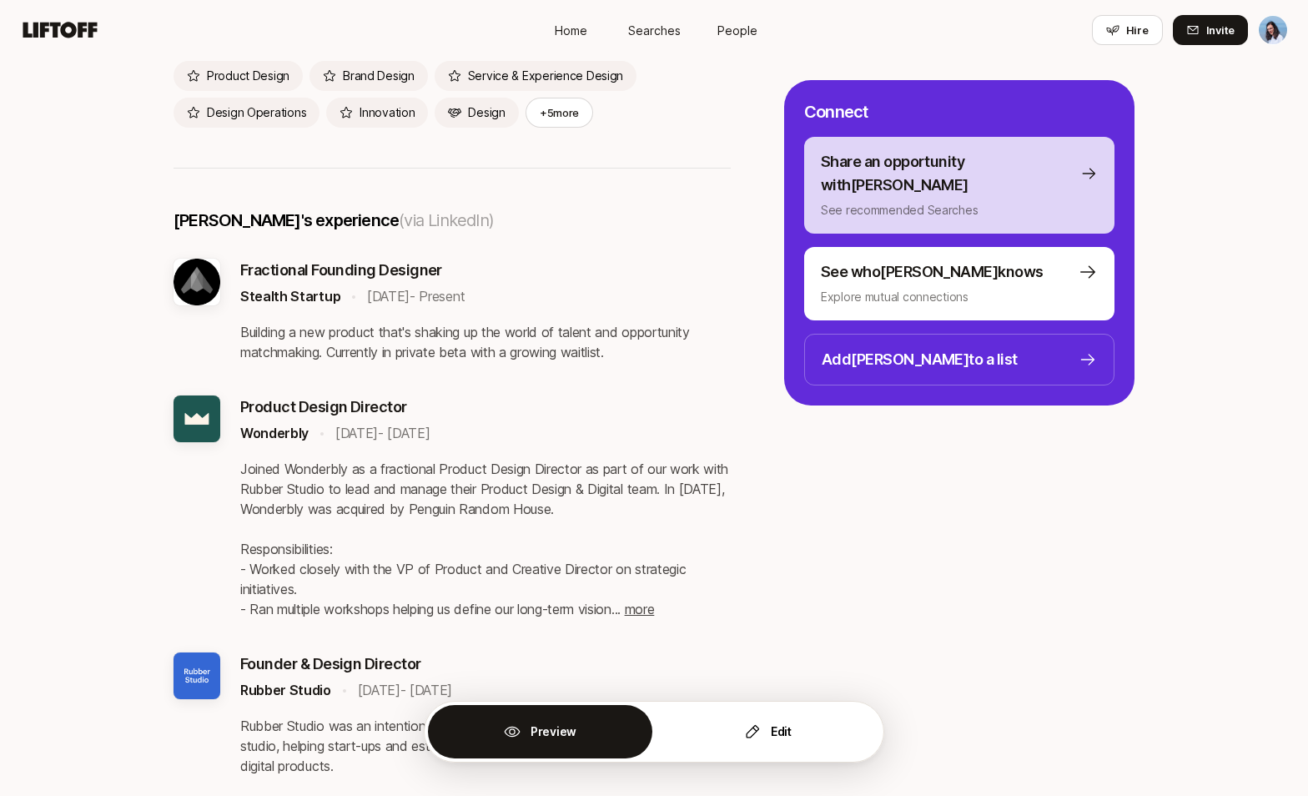
click at [1022, 175] on div "Share an opportunity with [PERSON_NAME] recommended Searches" at bounding box center [959, 185] width 277 height 70
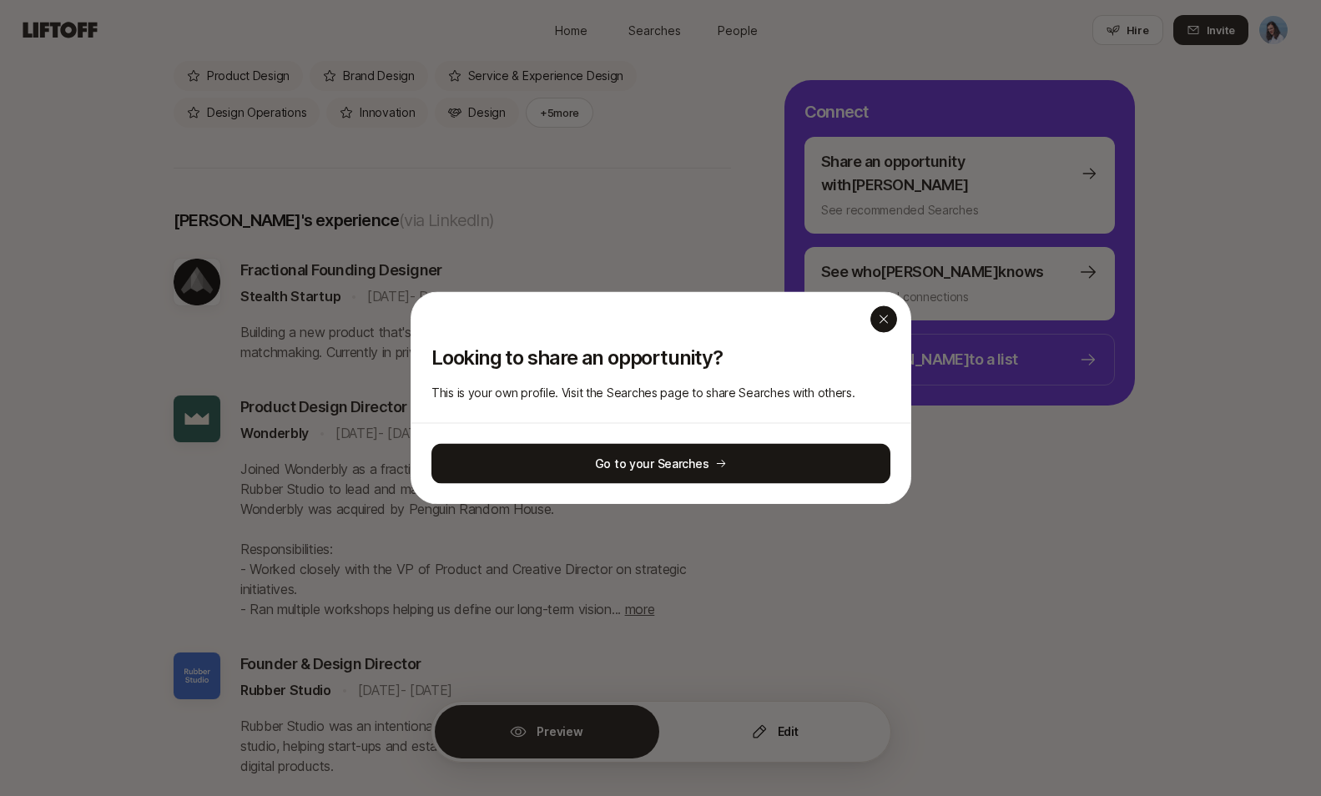
click at [880, 316] on icon "button" at bounding box center [883, 319] width 13 height 13
